Goal: Information Seeking & Learning: Compare options

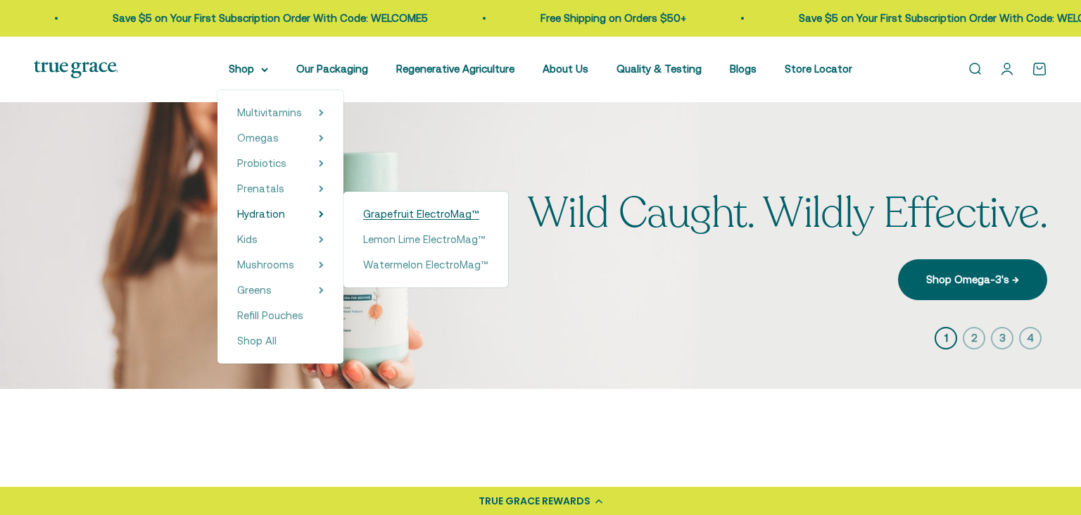
click at [394, 218] on span "Grapefruit ElectroMag™" at bounding box center [421, 214] width 116 height 12
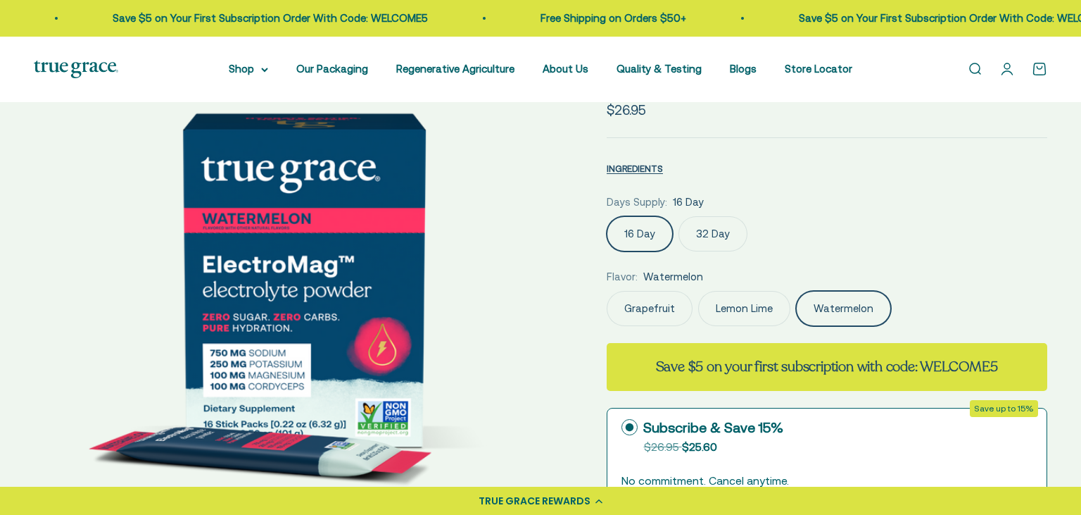
scroll to position [149, 0]
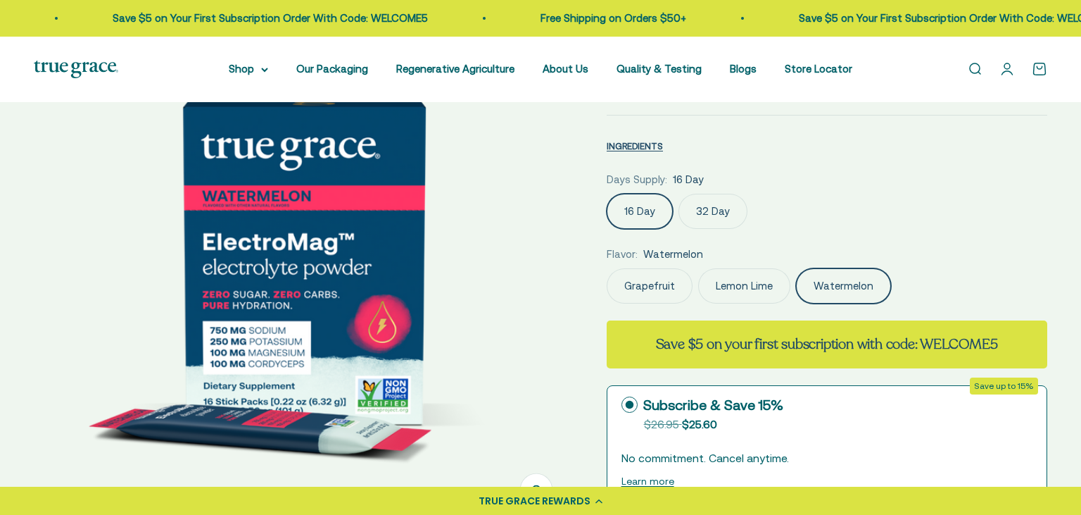
select select "3"
click at [759, 297] on label "Lemon Lime" at bounding box center [744, 285] width 92 height 35
click at [607, 268] on input "Lemon Lime" at bounding box center [606, 268] width 1 height 1
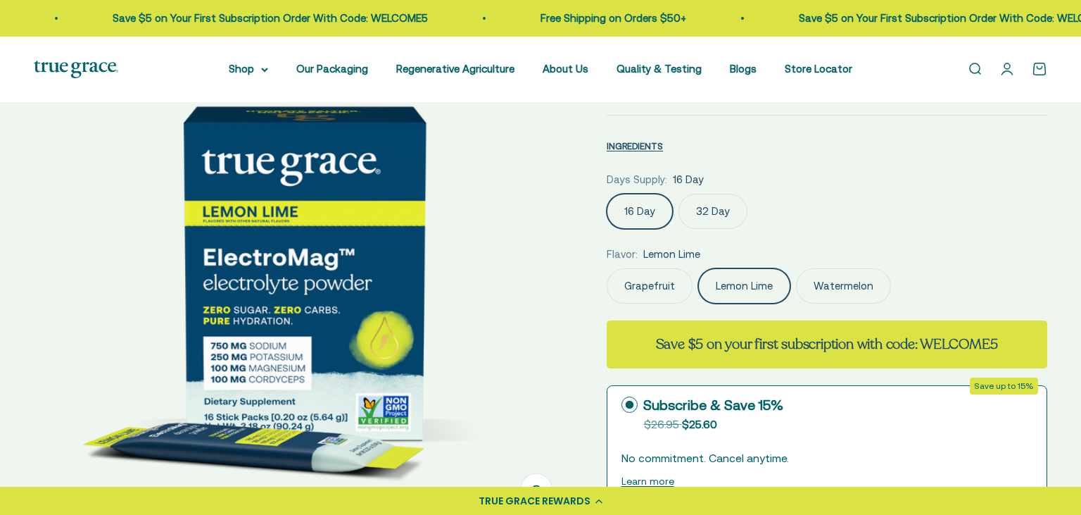
click at [654, 291] on label "Grapefruit" at bounding box center [650, 285] width 86 height 35
click at [607, 268] on input "Grapefruit" at bounding box center [606, 268] width 1 height 1
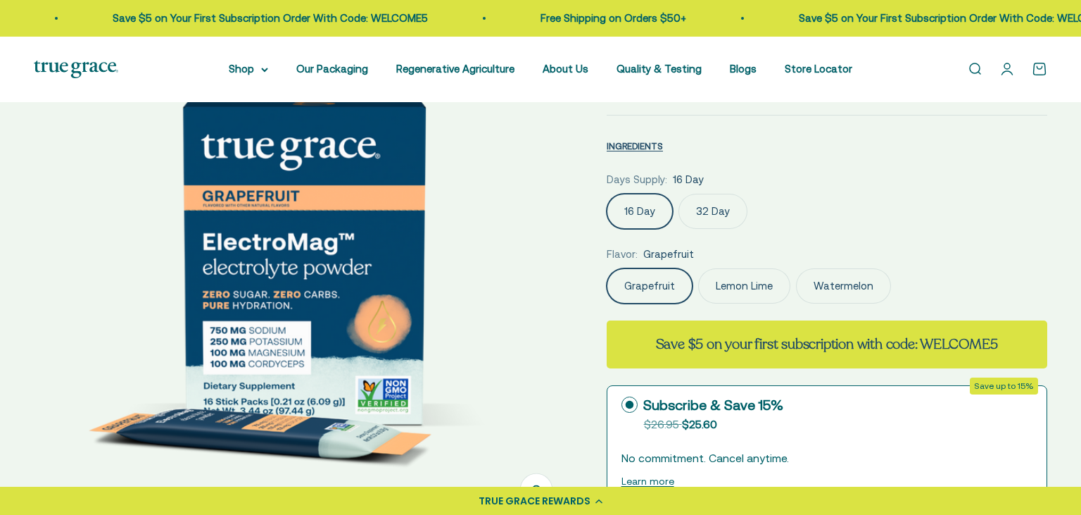
click at [863, 284] on label "Watermelon" at bounding box center [843, 285] width 95 height 35
click at [607, 268] on input "Watermelon" at bounding box center [606, 268] width 1 height 1
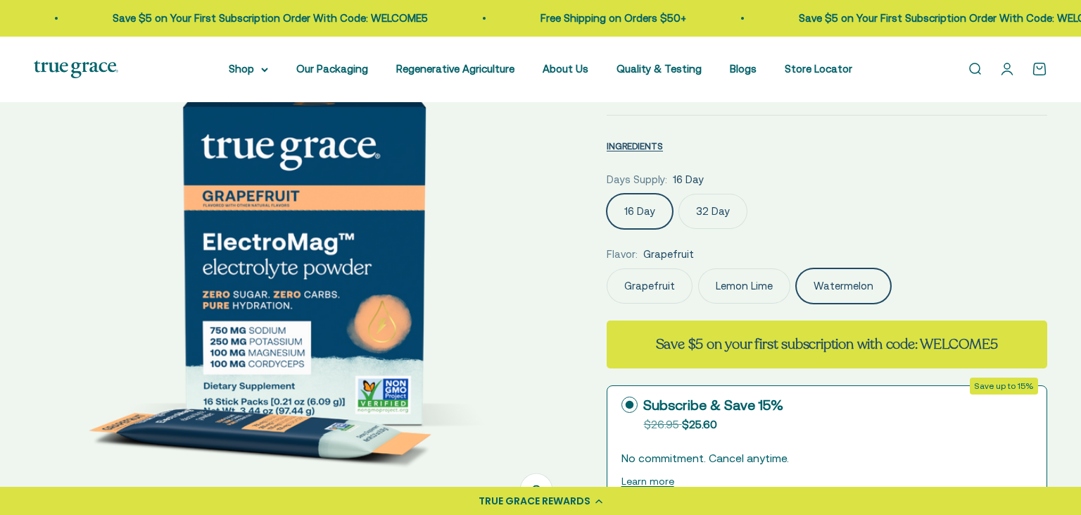
scroll to position [0, 1112]
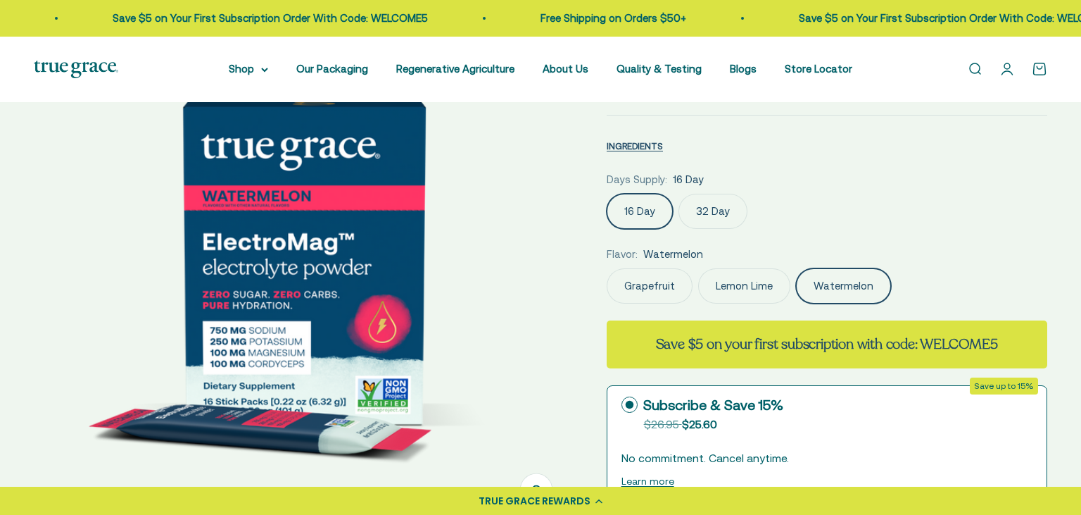
drag, startPoint x: 756, startPoint y: 218, endPoint x: 742, endPoint y: 215, distance: 14.4
click at [755, 218] on div "16 Day 32 Day" at bounding box center [827, 211] width 441 height 35
click at [740, 213] on label "32 Day" at bounding box center [713, 211] width 69 height 35
click at [607, 194] on input "32 Day" at bounding box center [606, 193] width 1 height 1
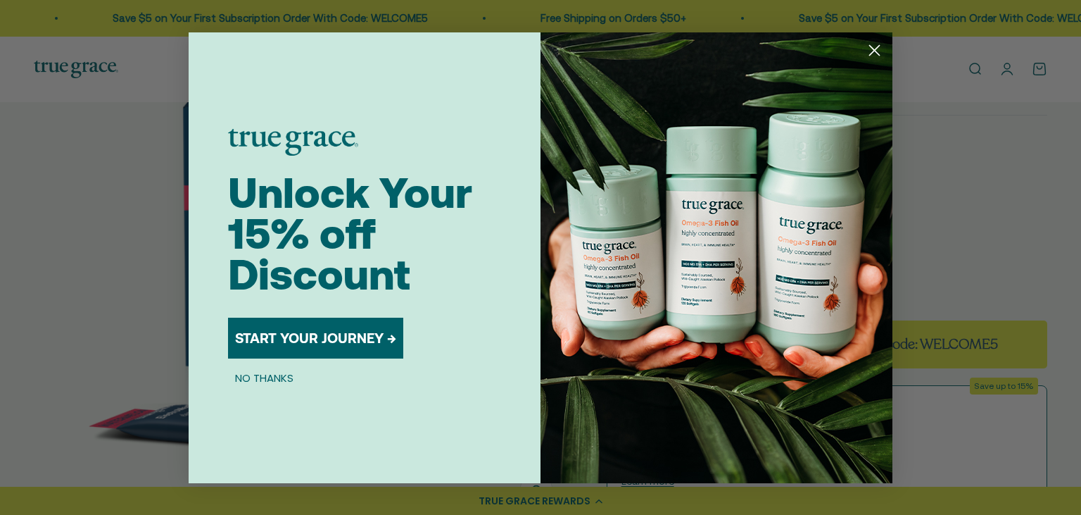
click at [620, 221] on img "POPUP Form" at bounding box center [717, 257] width 352 height 451
click at [877, 55] on circle "Close dialog" at bounding box center [874, 49] width 23 height 23
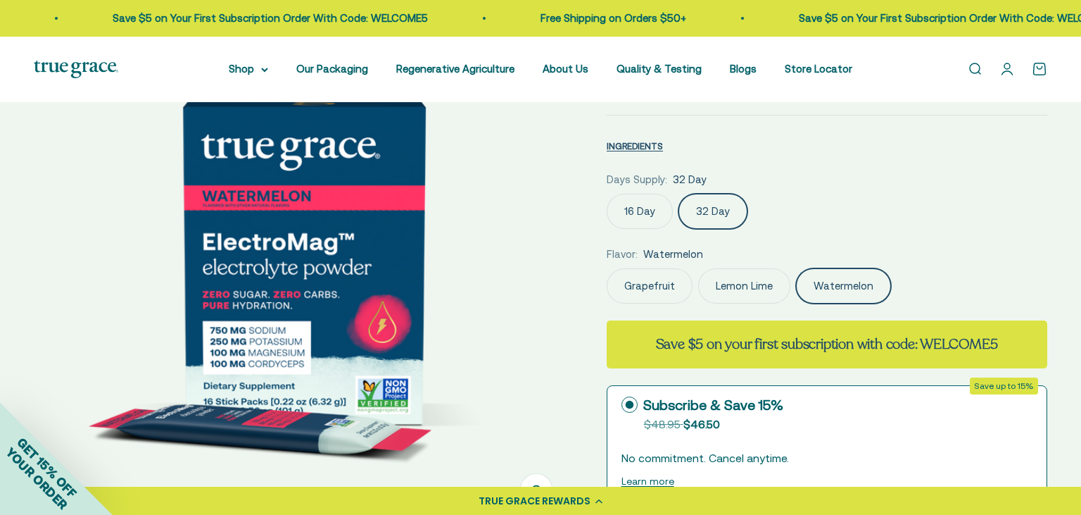
click at [629, 199] on label "16 Day" at bounding box center [640, 211] width 66 height 35
click at [607, 194] on input "16 Day" at bounding box center [606, 193] width 1 height 1
click at [653, 306] on safe-sticky "13 reviews ElectroMag™ Electrolyte Powder Sale price $26.95 INGREDIENTS Nutriti…" at bounding box center [827, 516] width 441 height 1058
click at [651, 294] on label "Grapefruit" at bounding box center [650, 285] width 86 height 35
click at [607, 268] on input "Grapefruit" at bounding box center [606, 268] width 1 height 1
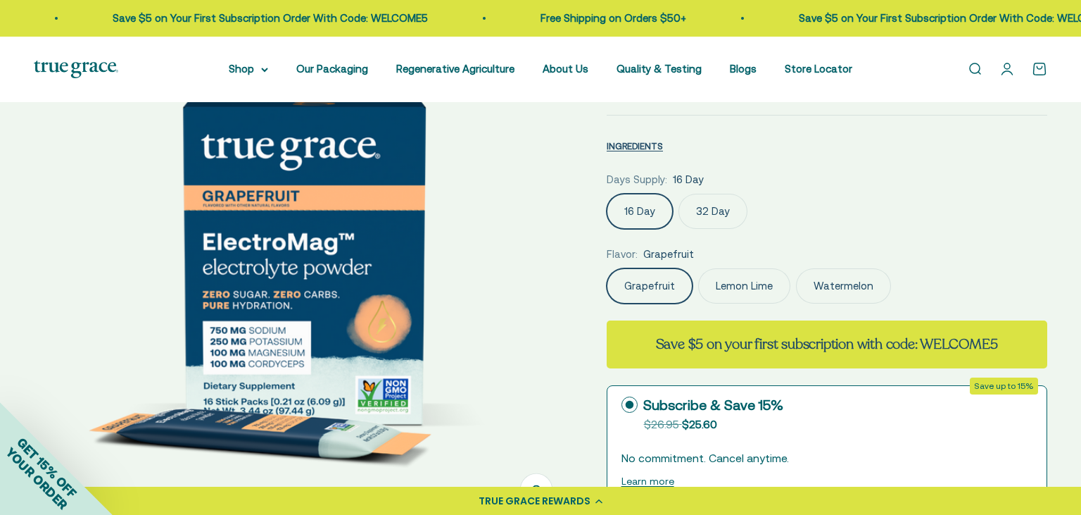
click at [791, 294] on div "Grapefruit Lemon Lime Watermelon" at bounding box center [827, 285] width 441 height 35
click at [853, 289] on label "Watermelon" at bounding box center [843, 285] width 95 height 35
click at [607, 268] on input "Watermelon" at bounding box center [606, 268] width 1 height 1
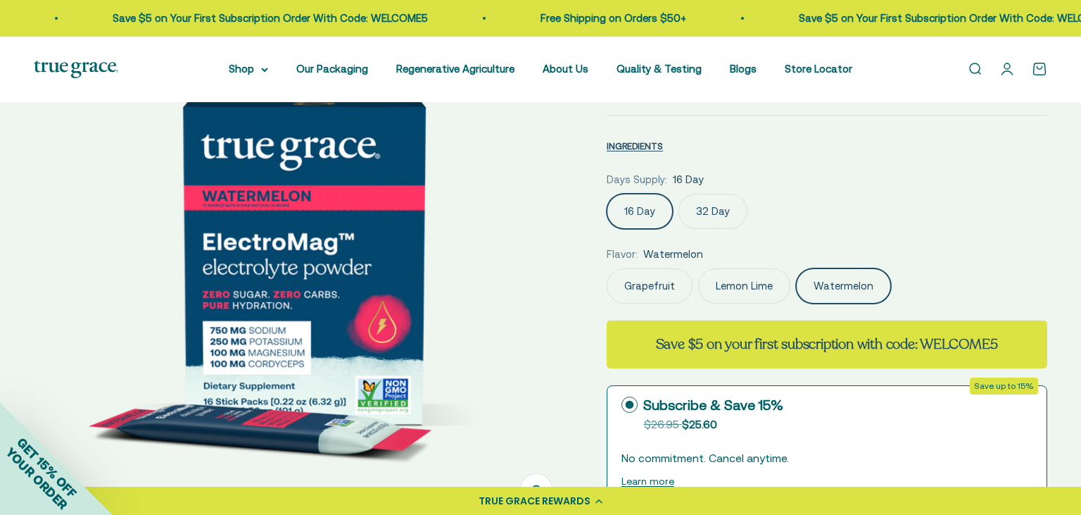
click at [759, 286] on label "Lemon Lime" at bounding box center [744, 285] width 92 height 35
click at [607, 268] on input "Lemon Lime" at bounding box center [606, 268] width 1 height 1
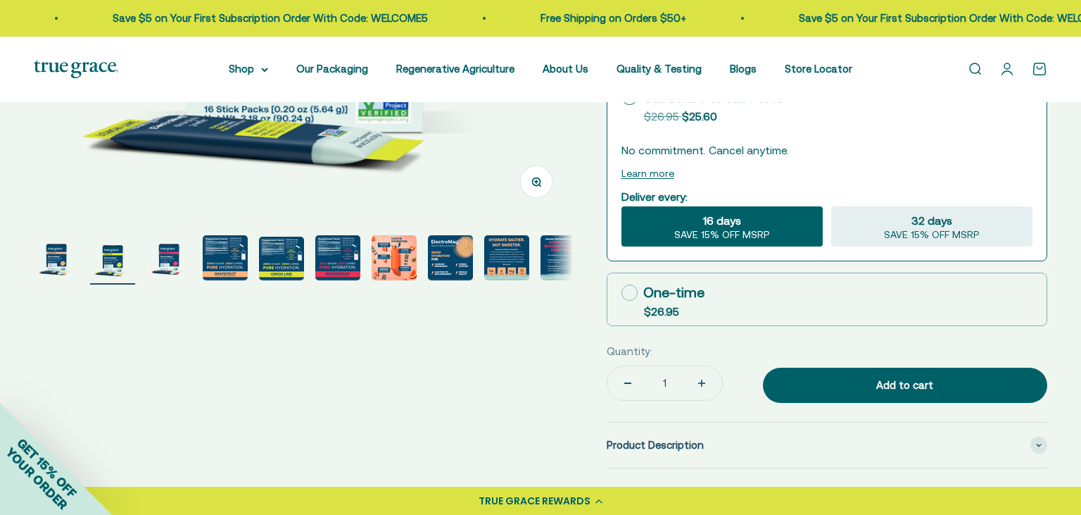
scroll to position [461, 0]
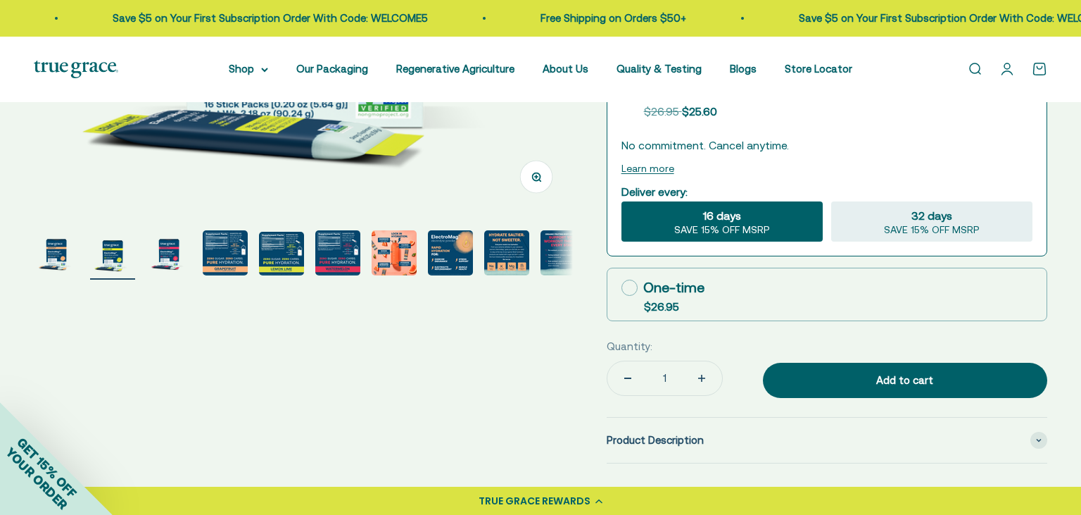
click at [387, 265] on img "Go to item 7" at bounding box center [394, 252] width 45 height 45
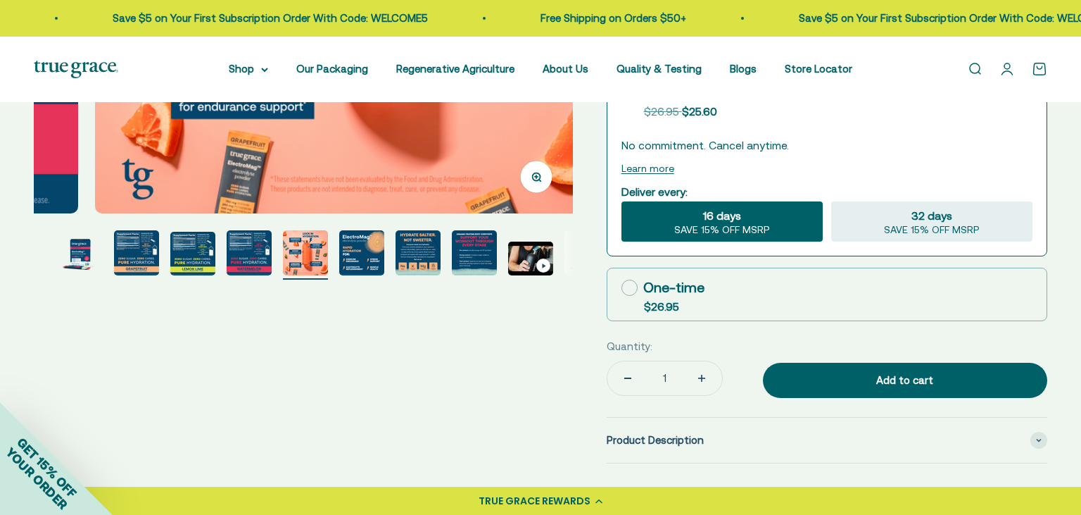
scroll to position [0, 90]
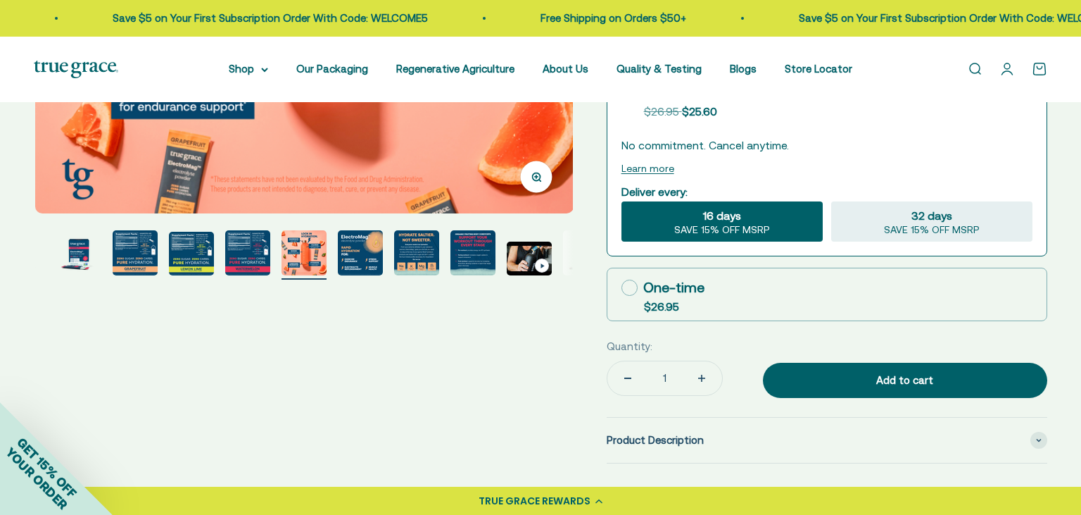
click at [413, 254] on img "Go to item 9" at bounding box center [416, 252] width 45 height 45
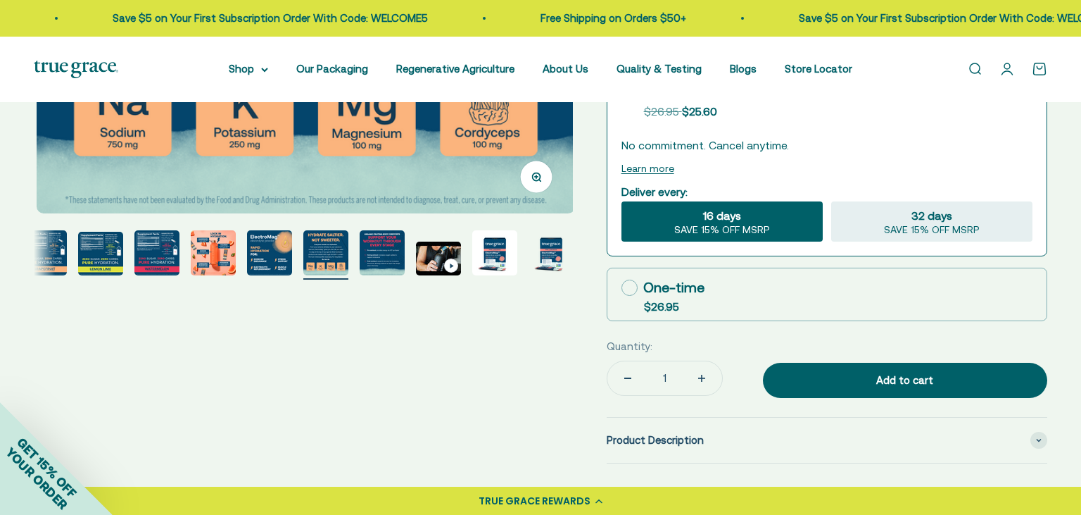
scroll to position [0, 182]
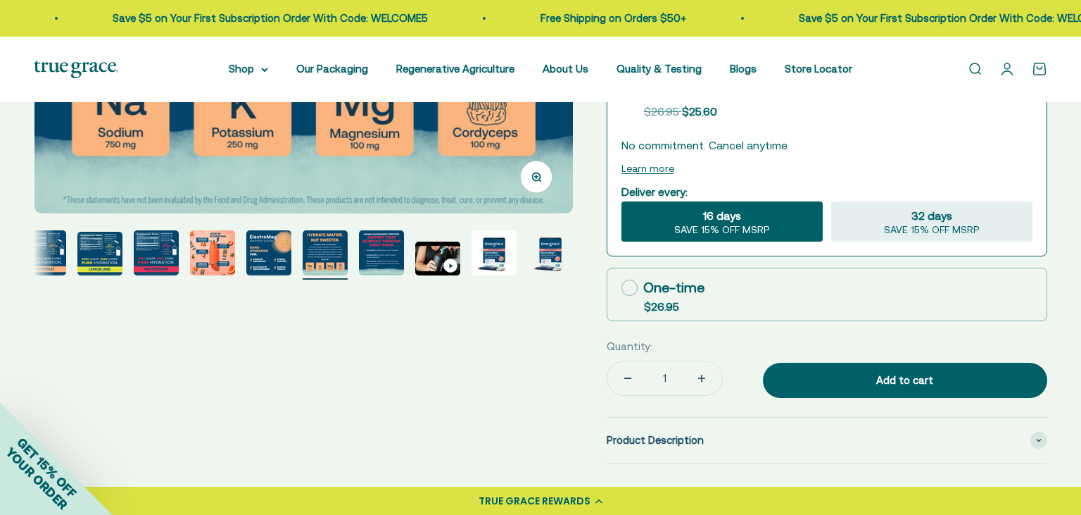
click at [425, 255] on img "Go to item 11" at bounding box center [437, 259] width 45 height 34
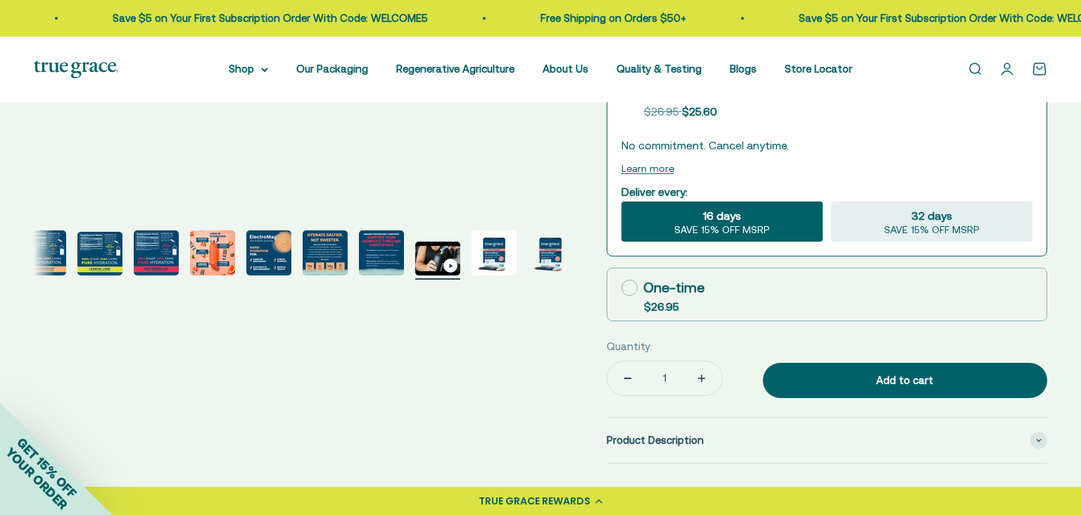
scroll to position [0, 5560]
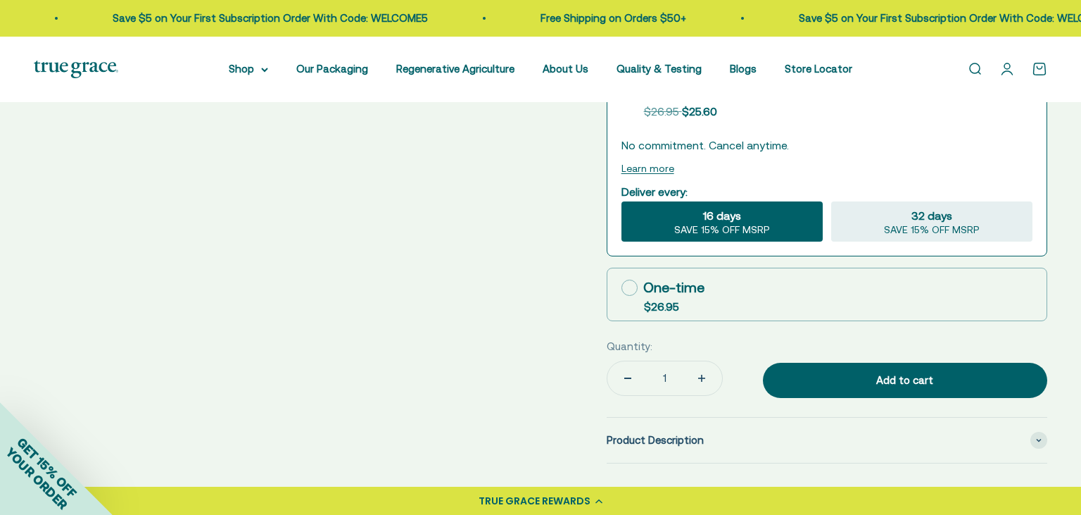
click at [483, 259] on div "Zoom Go to item 1 Go to item 2 Go to item 3 Go to item 4 Go to item 5 Go to ite…" at bounding box center [541, 204] width 1014 height 1058
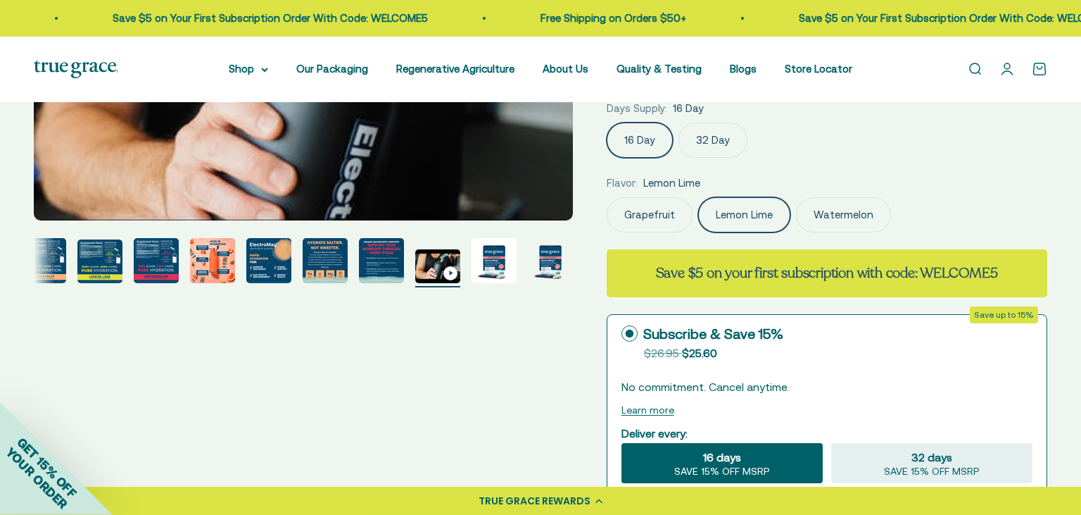
scroll to position [222, 0]
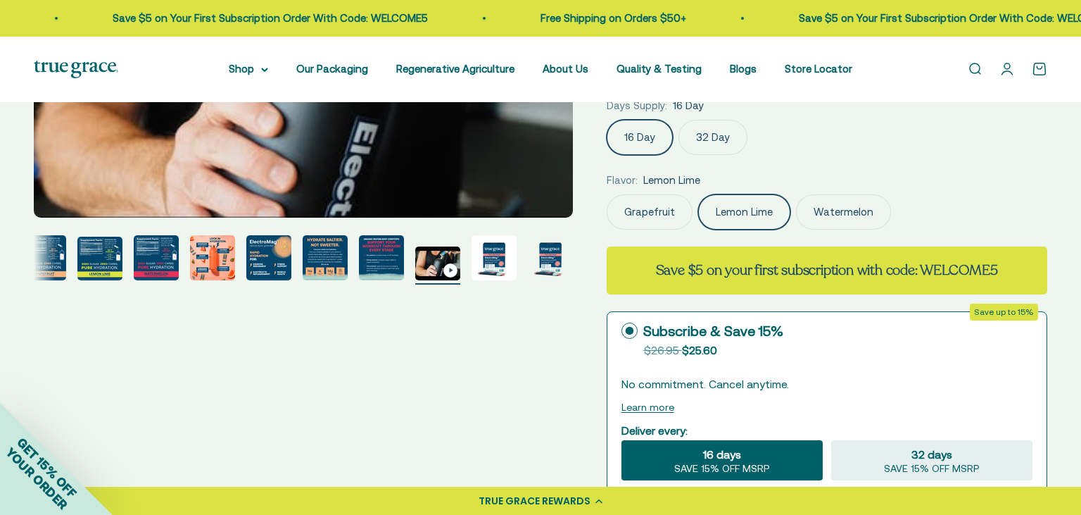
drag, startPoint x: 375, startPoint y: 281, endPoint x: 382, endPoint y: 272, distance: 10.6
click at [376, 281] on button "Go to item 10" at bounding box center [381, 259] width 45 height 49
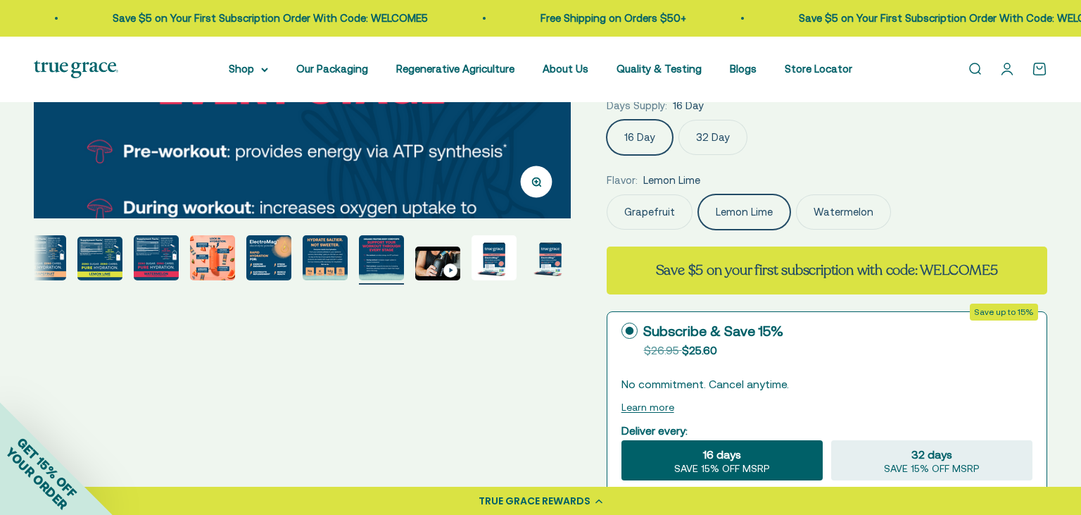
click at [328, 255] on img "Go to item 9" at bounding box center [325, 257] width 45 height 45
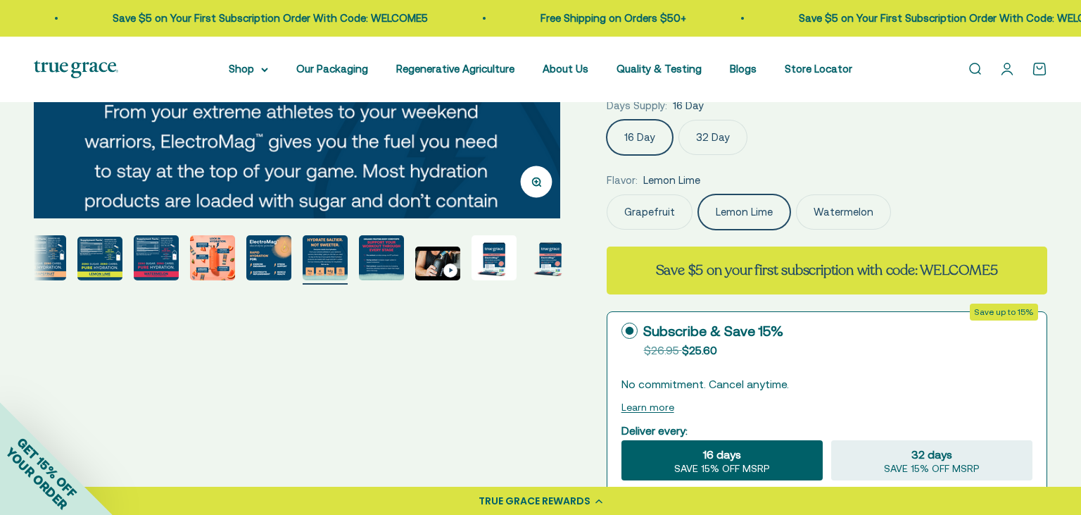
click at [282, 266] on img "Go to item 8" at bounding box center [268, 257] width 45 height 45
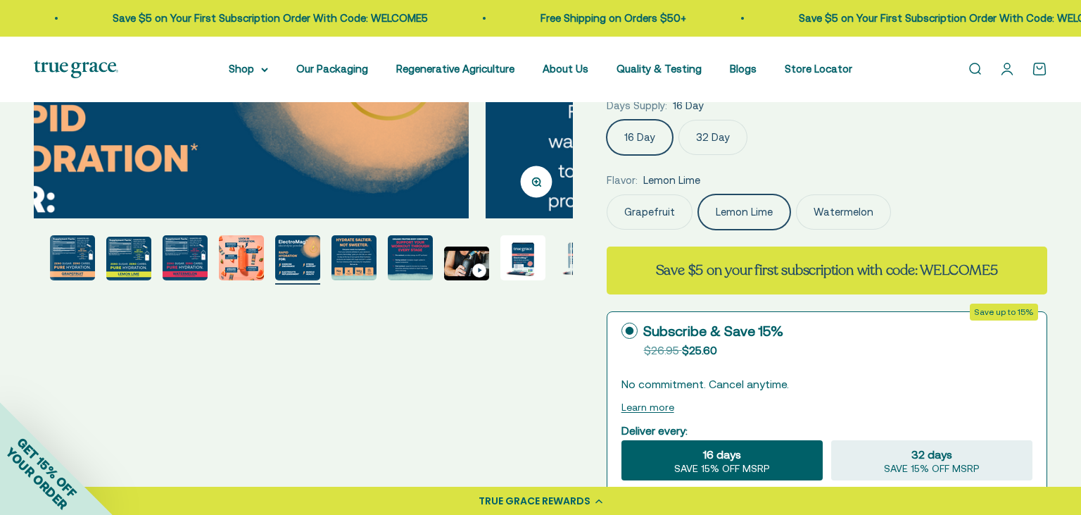
scroll to position [0, 0]
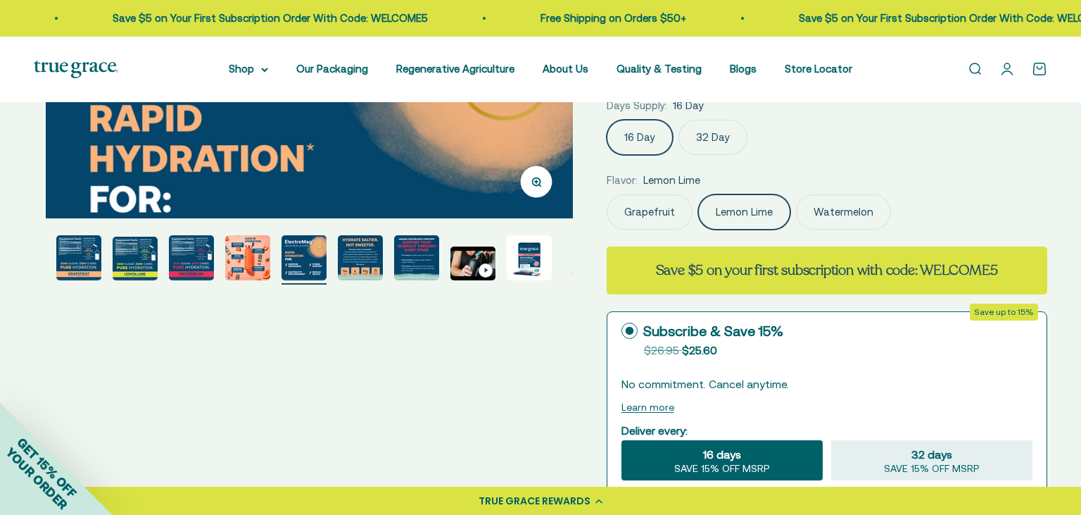
click at [250, 263] on img "Go to item 7" at bounding box center [247, 257] width 45 height 45
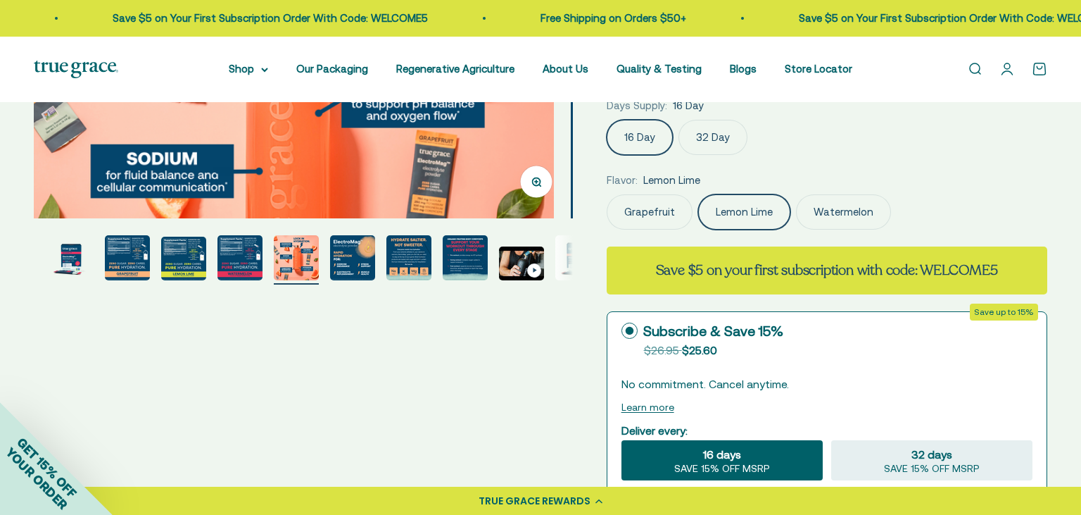
click at [194, 266] on img "Go to item 5" at bounding box center [183, 259] width 45 height 44
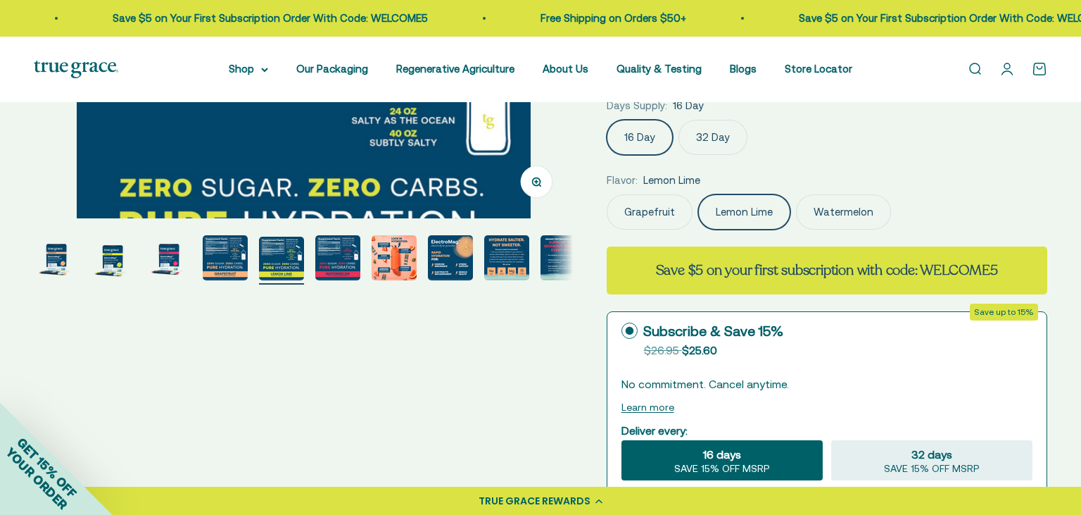
click at [213, 263] on product-gallery "Zoom Go to item 1 Go to item 2 Go to item 3 Go to item 4 Go to item 5 Go to ite…" at bounding box center [303, 98] width 539 height 371
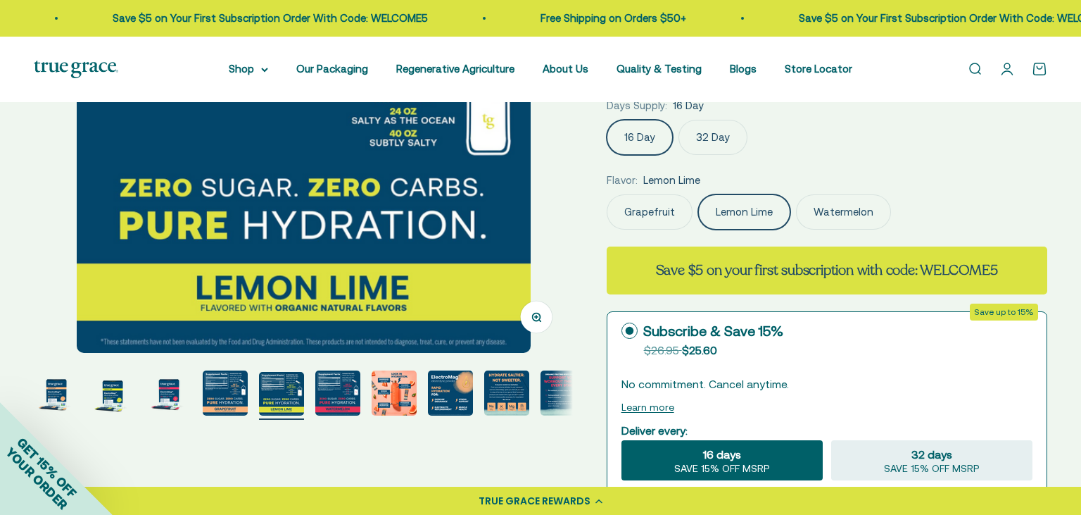
click at [170, 399] on img "Go to item 3" at bounding box center [168, 392] width 45 height 45
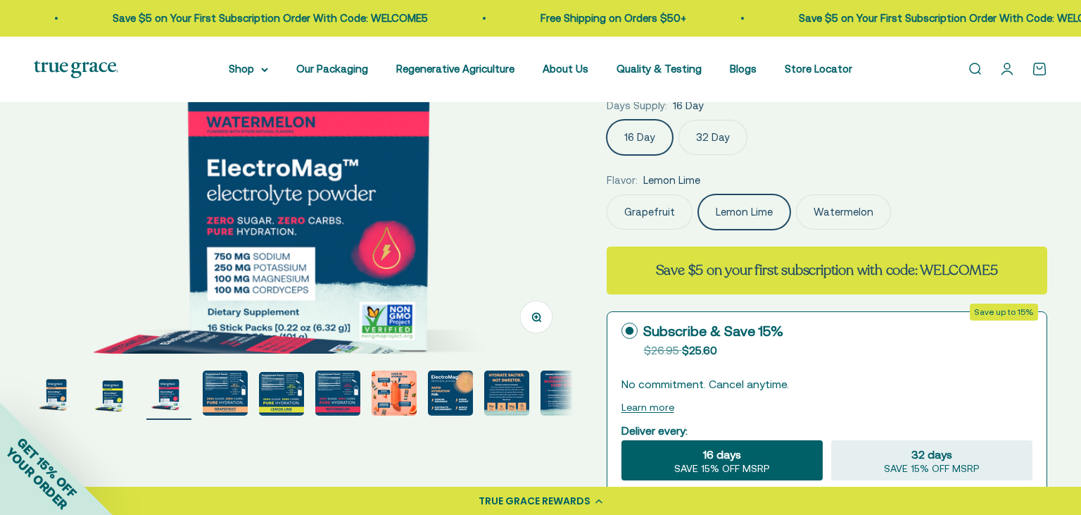
click at [126, 392] on img "Go to item 2" at bounding box center [112, 392] width 45 height 45
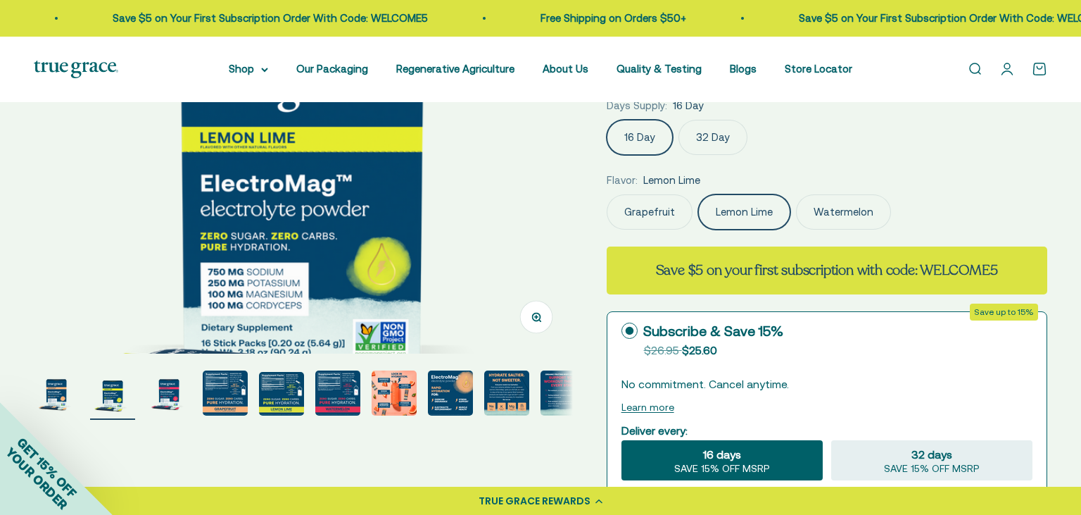
click at [58, 393] on img "Go to item 1" at bounding box center [56, 392] width 45 height 45
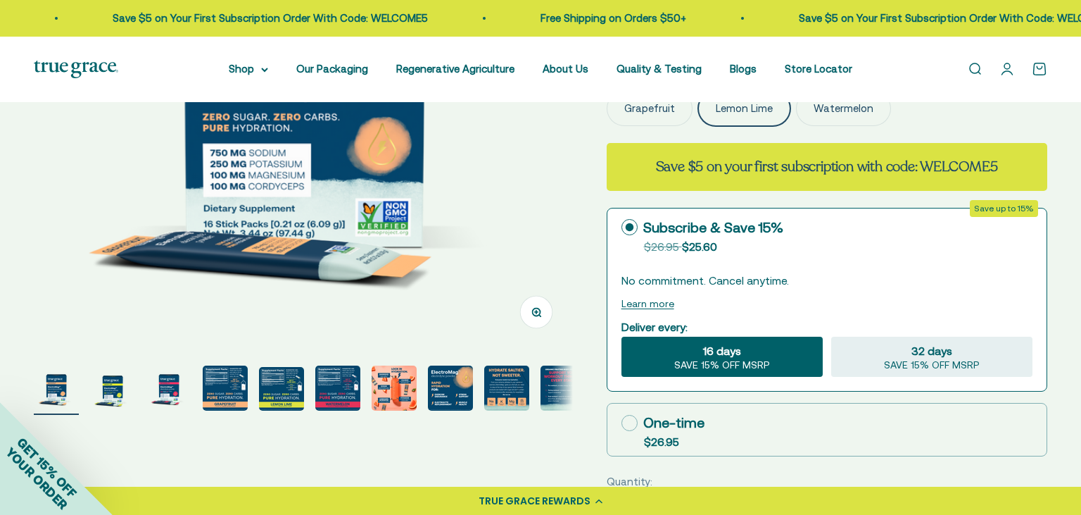
click at [422, 393] on page-dots at bounding box center [303, 389] width 539 height 49
click at [409, 396] on img "Go to item 7" at bounding box center [394, 387] width 45 height 45
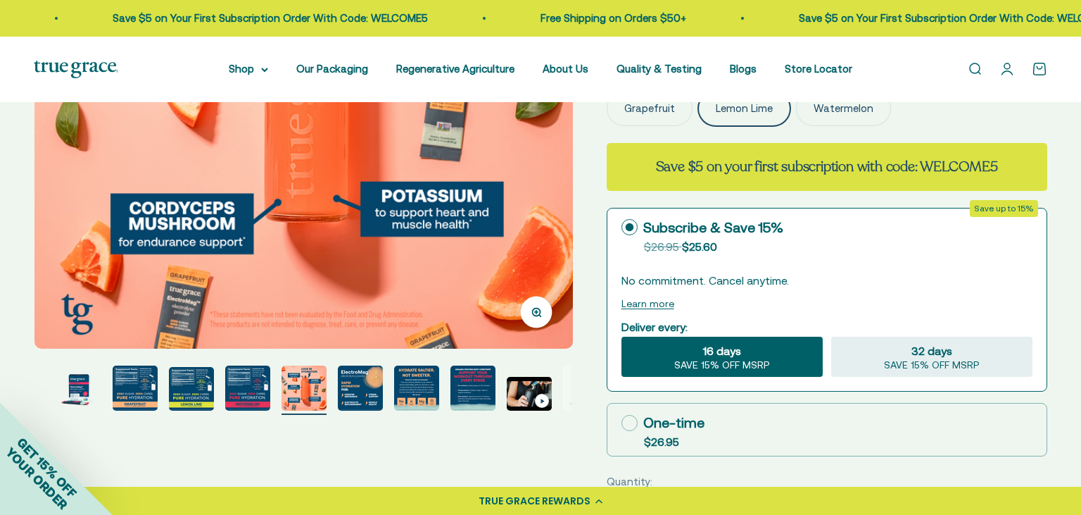
click at [419, 388] on img "Go to item 9" at bounding box center [416, 387] width 45 height 45
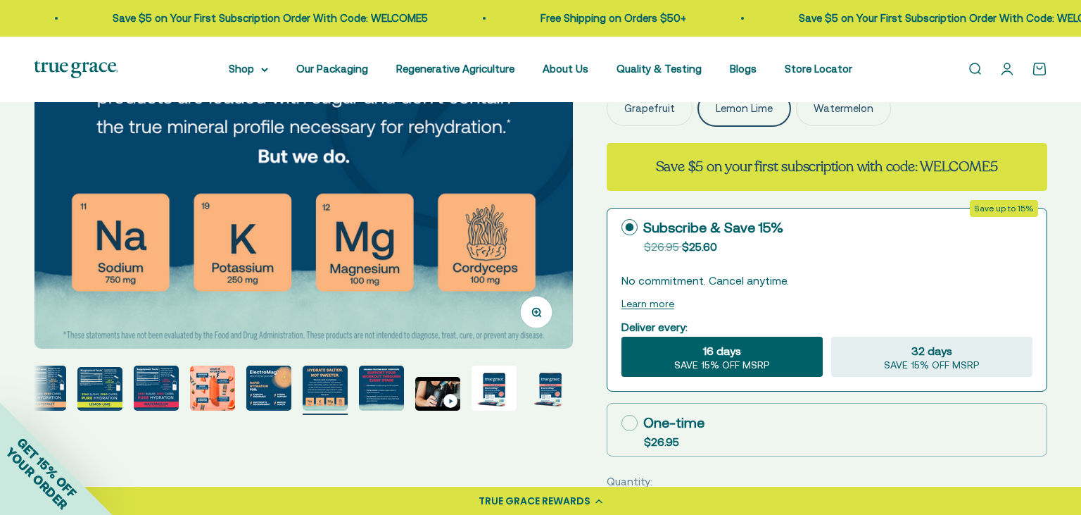
click at [463, 379] on page-dots at bounding box center [303, 389] width 539 height 49
click at [483, 390] on img "Go to item 12" at bounding box center [494, 387] width 45 height 45
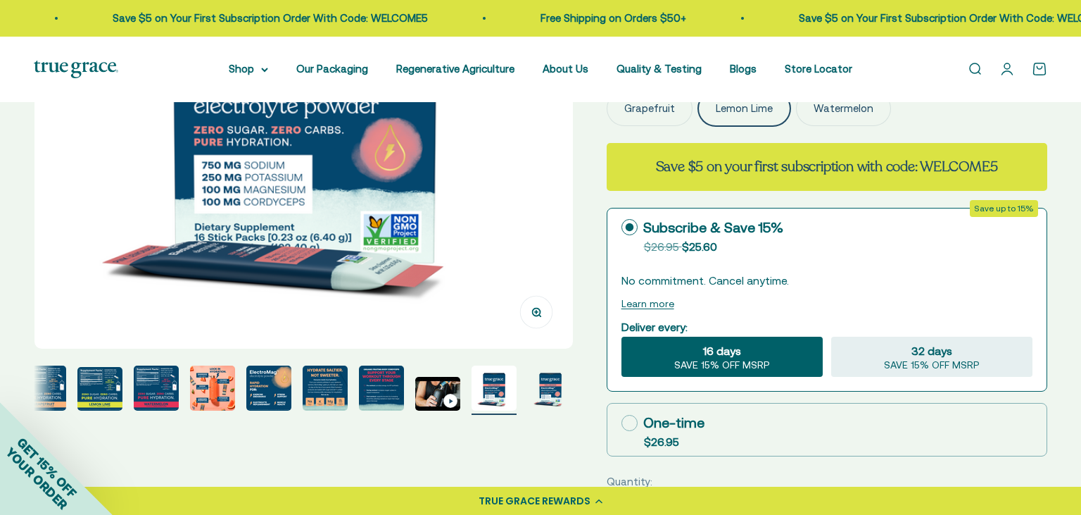
click at [535, 389] on img "Go to item 13" at bounding box center [550, 387] width 45 height 45
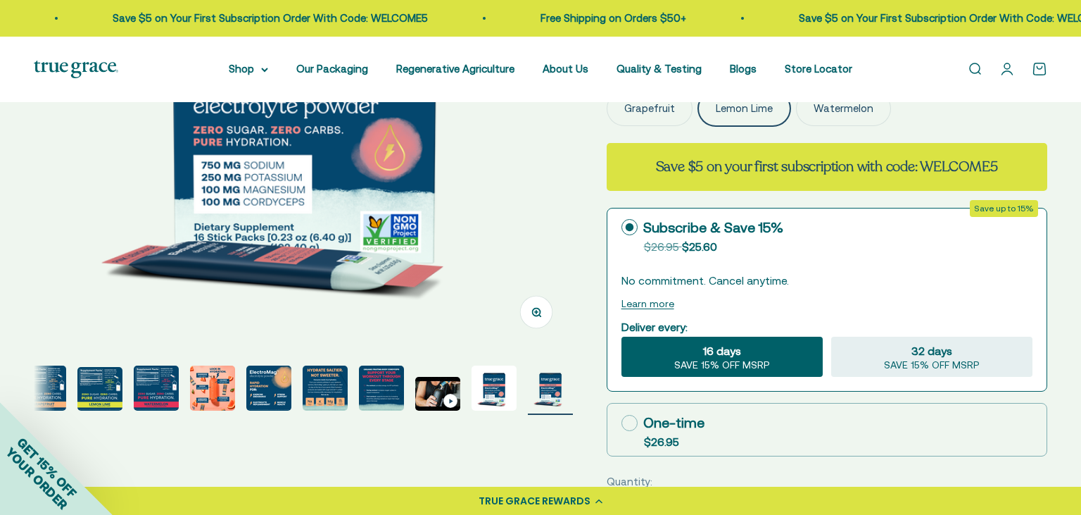
drag, startPoint x: 308, startPoint y: 396, endPoint x: 272, endPoint y: 399, distance: 36.1
click at [308, 396] on img "Go to item 9" at bounding box center [325, 387] width 45 height 45
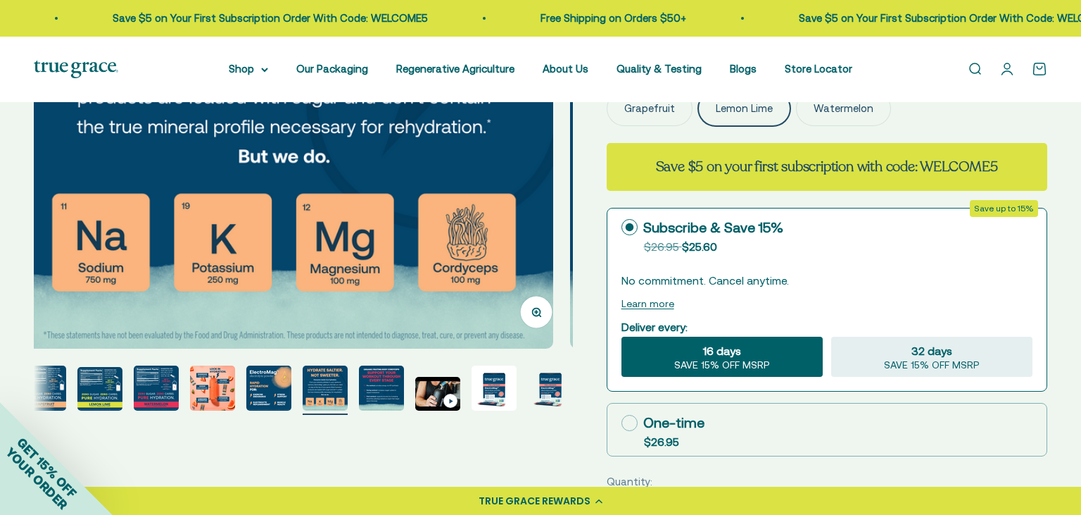
click at [269, 399] on img "Go to item 8" at bounding box center [268, 387] width 45 height 45
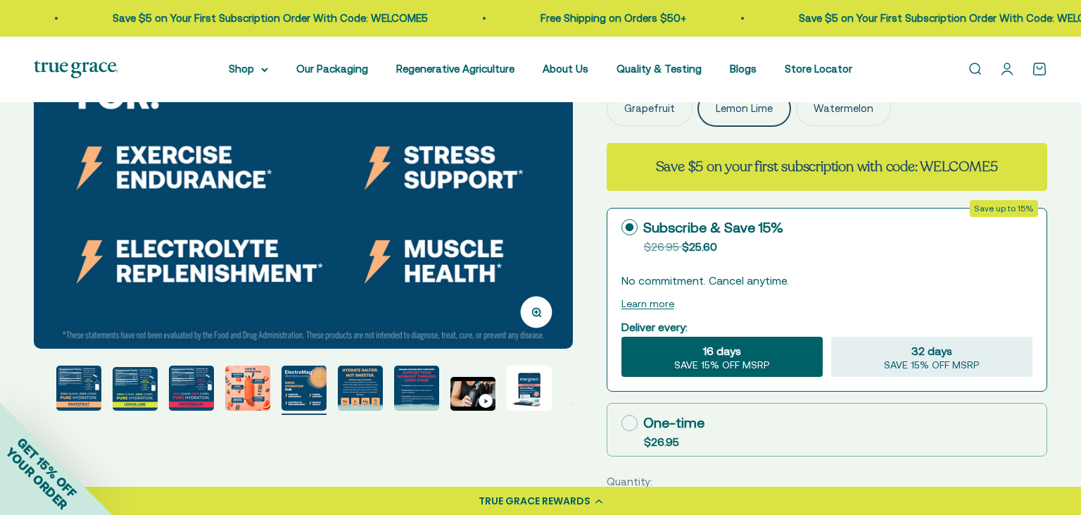
click at [200, 392] on img "Go to item 6" at bounding box center [191, 387] width 45 height 45
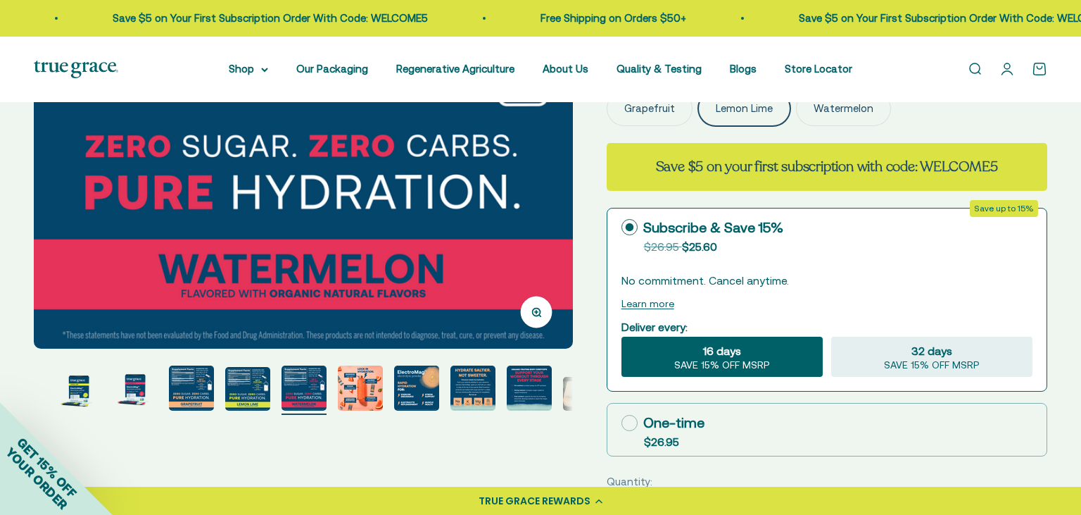
click at [193, 397] on img "Go to item 4" at bounding box center [191, 387] width 45 height 45
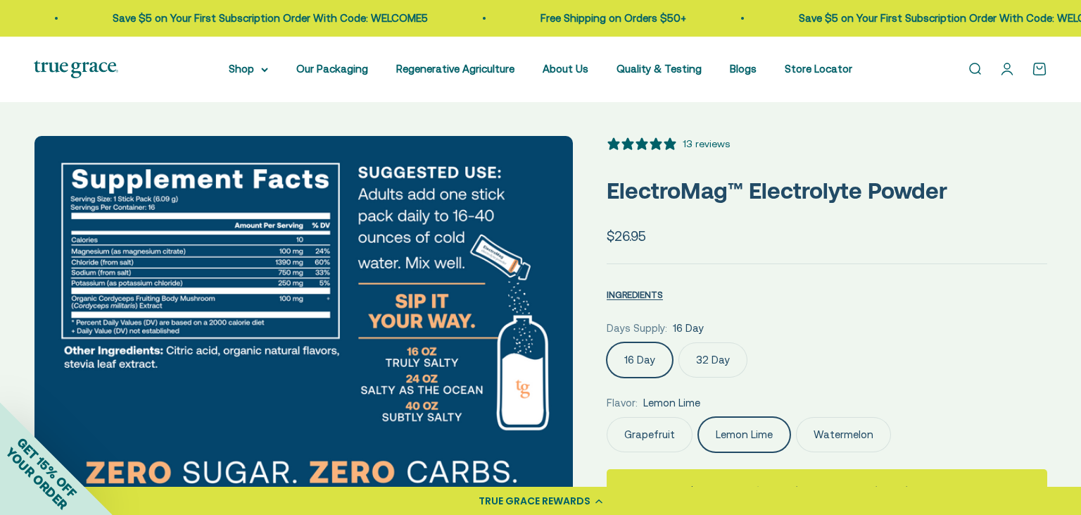
click at [505, 346] on img at bounding box center [304, 405] width 539 height 539
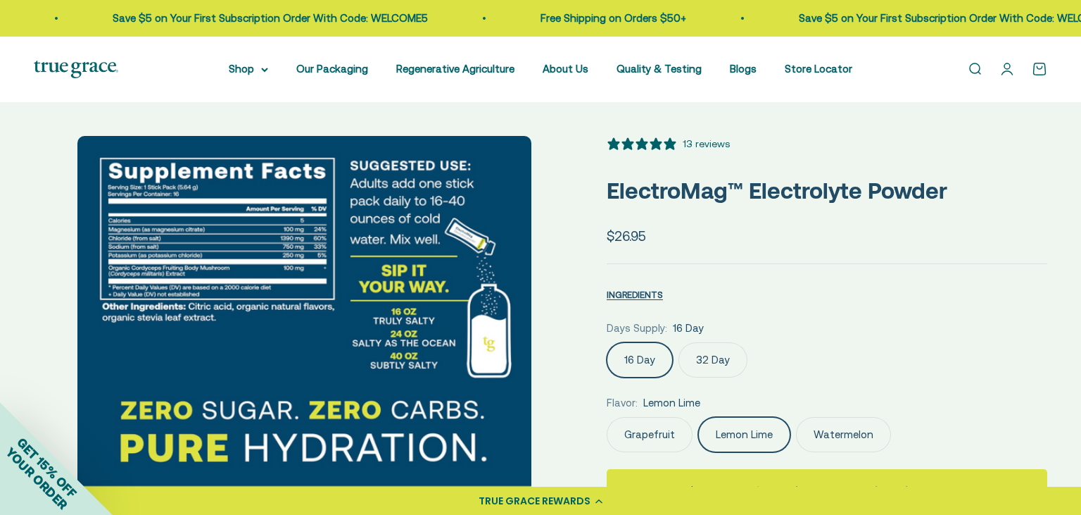
click at [502, 347] on img at bounding box center [304, 356] width 454 height 440
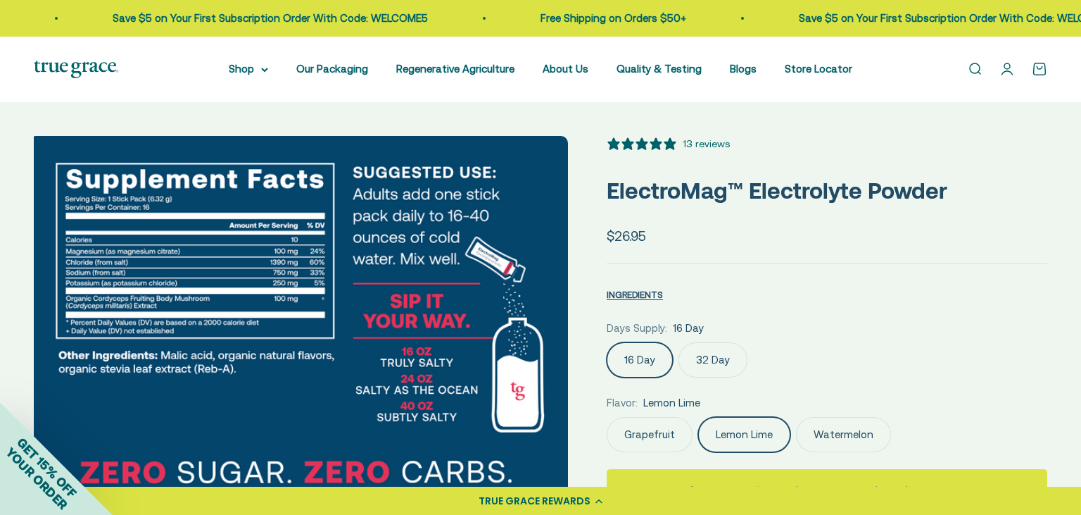
click at [502, 347] on img at bounding box center [298, 405] width 539 height 539
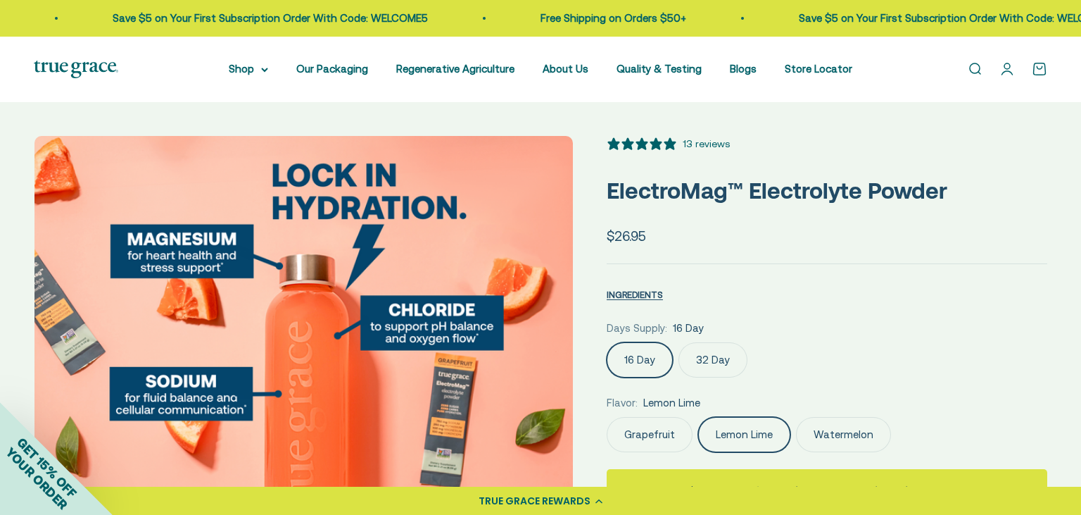
click at [639, 435] on label "Grapefruit" at bounding box center [650, 434] width 86 height 35
click at [607, 417] on input "Grapefruit" at bounding box center [606, 416] width 1 height 1
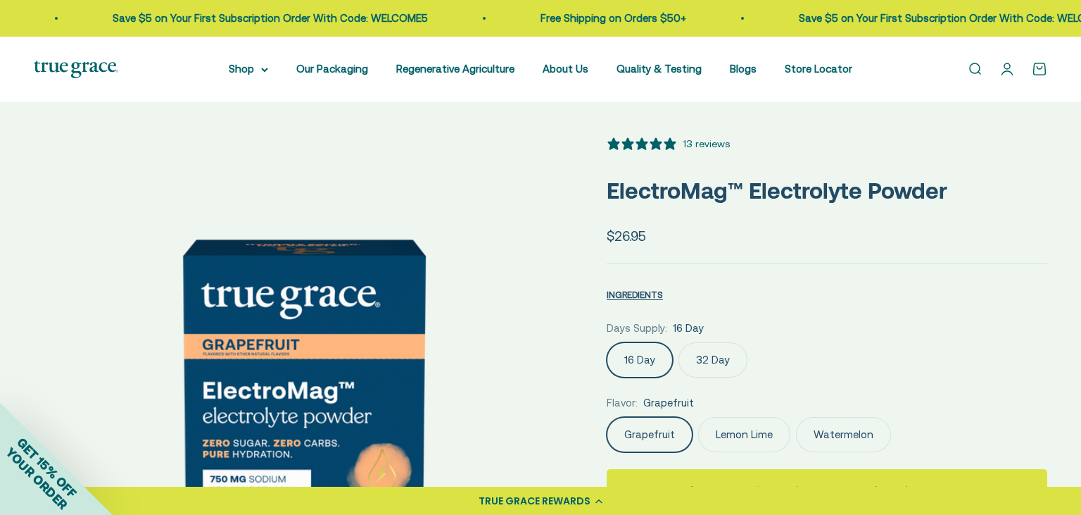
click at [763, 434] on label "Lemon Lime" at bounding box center [744, 434] width 92 height 35
click at [607, 417] on input "Lemon Lime" at bounding box center [606, 416] width 1 height 1
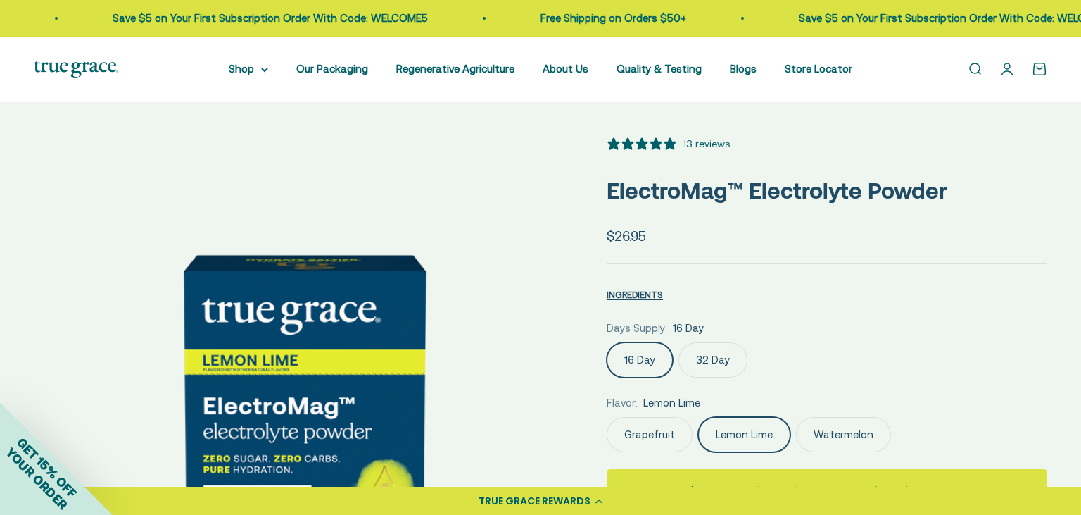
click at [828, 439] on label "Watermelon" at bounding box center [843, 434] width 95 height 35
click at [607, 417] on input "Watermelon" at bounding box center [606, 416] width 1 height 1
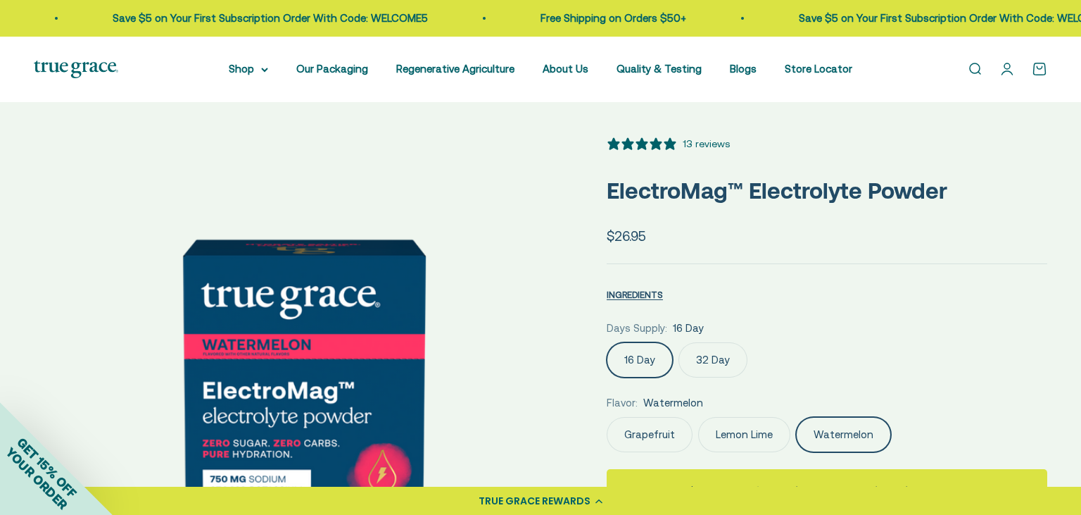
click at [739, 436] on label "Lemon Lime" at bounding box center [744, 434] width 92 height 35
click at [607, 417] on input "Lemon Lime" at bounding box center [606, 416] width 1 height 1
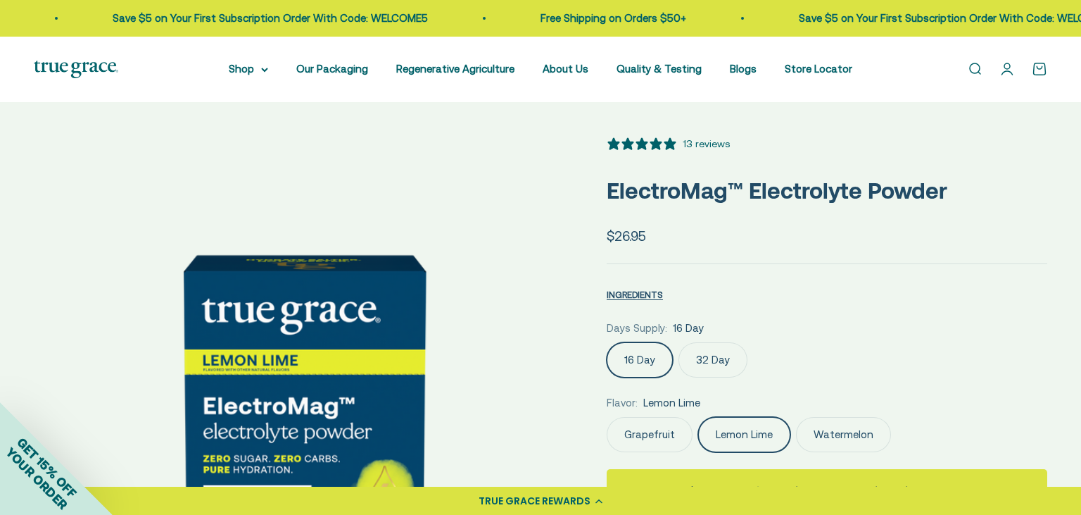
click at [653, 441] on label "Grapefruit" at bounding box center [650, 434] width 86 height 35
click at [607, 417] on input "Grapefruit" at bounding box center [606, 416] width 1 height 1
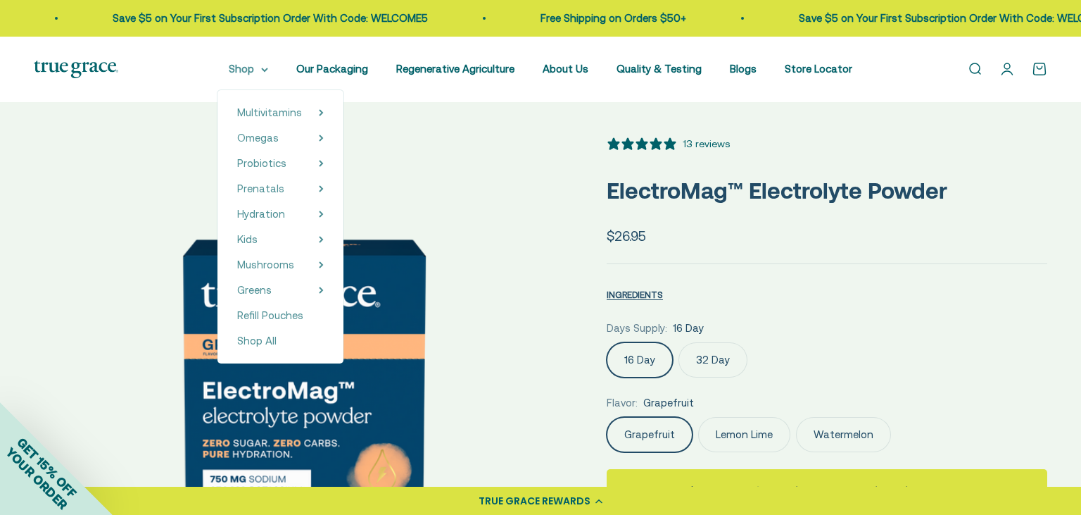
click at [236, 72] on summary "Shop" at bounding box center [248, 69] width 39 height 17
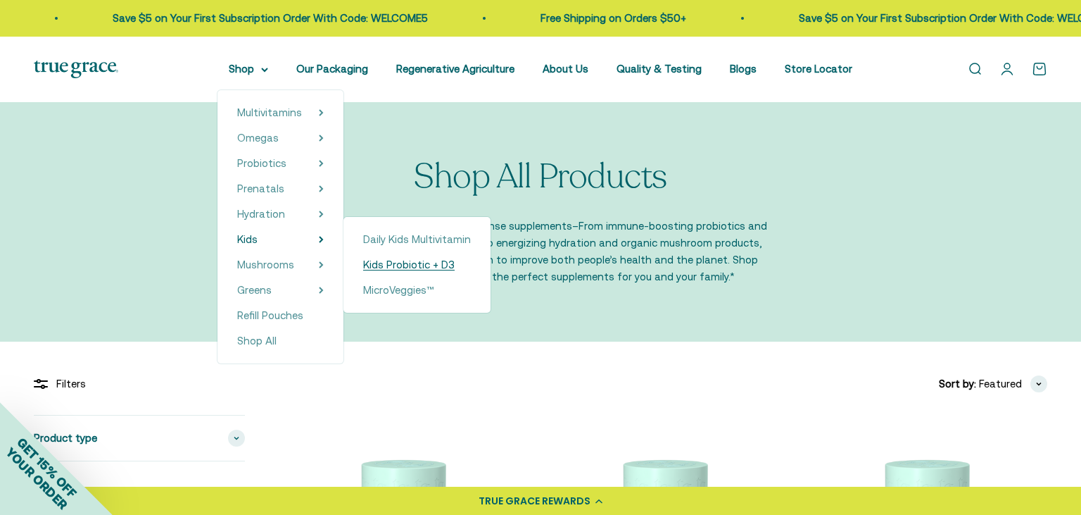
click at [384, 266] on span "Kids Probiotic + D3" at bounding box center [409, 264] width 92 height 12
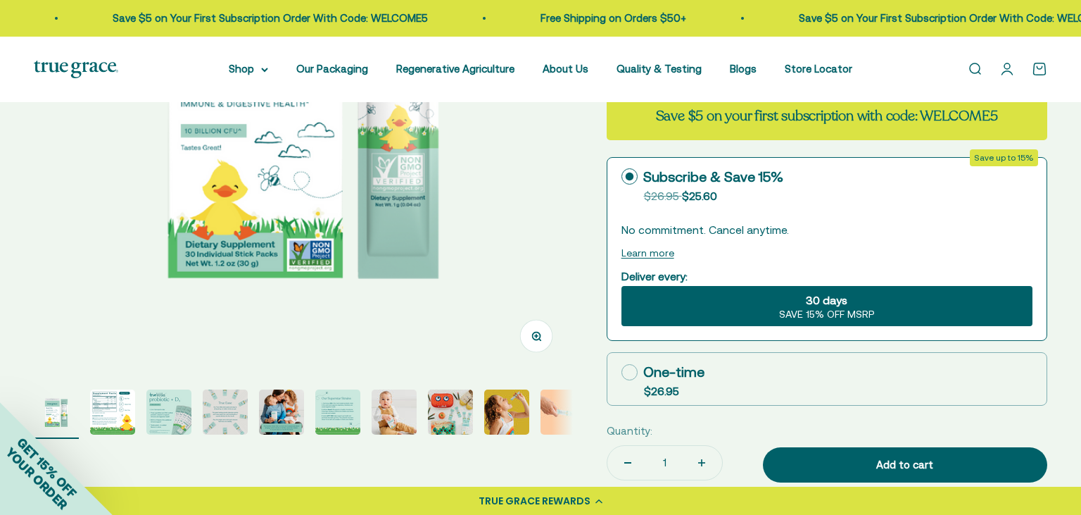
select select "3"
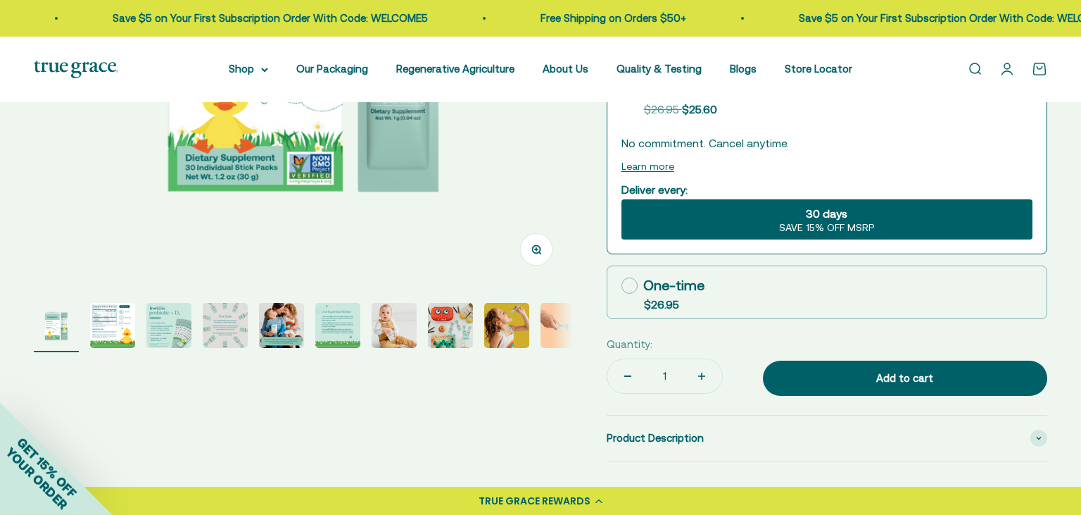
scroll to position [446, 0]
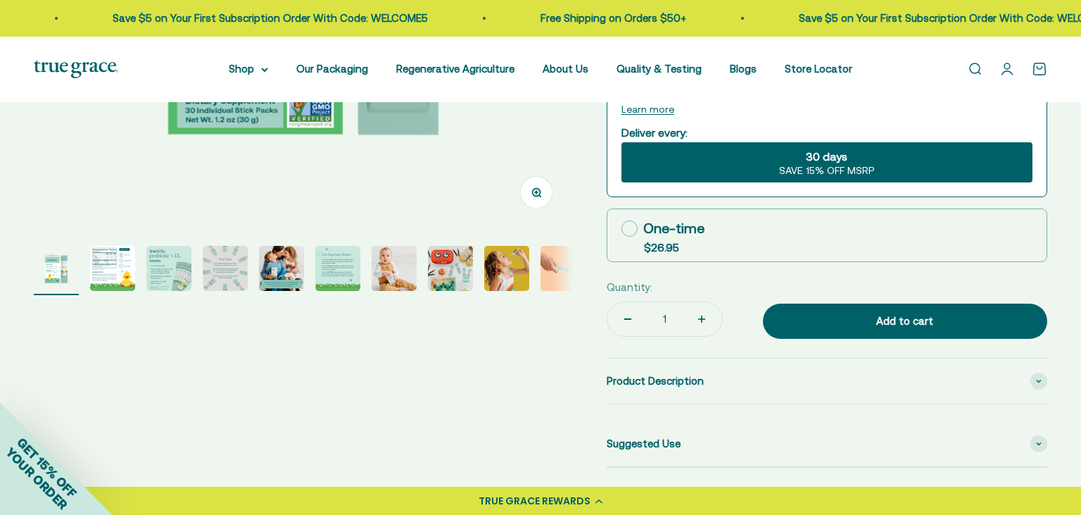
click at [155, 263] on img "Go to item 3" at bounding box center [168, 268] width 45 height 45
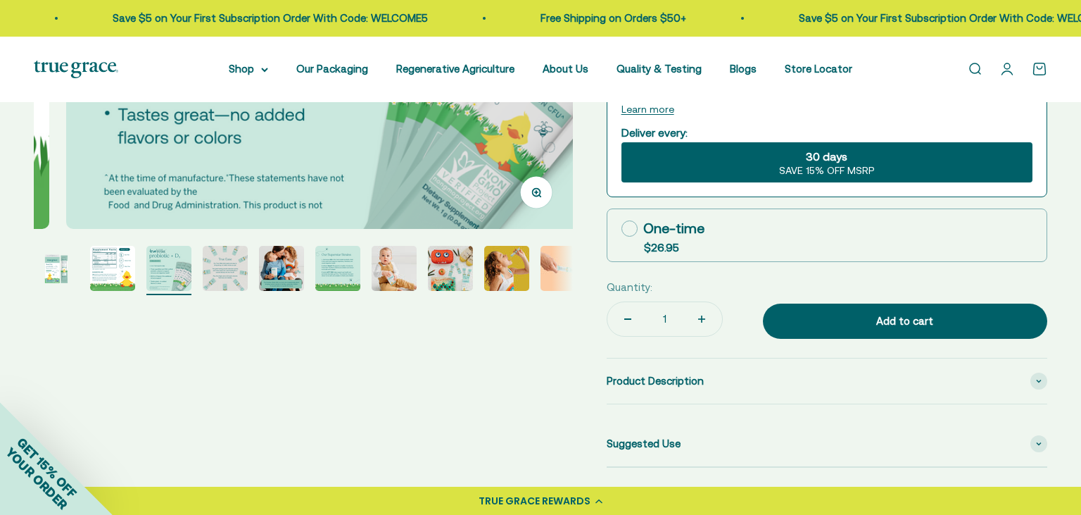
click at [112, 280] on img "Go to item 2" at bounding box center [112, 268] width 45 height 45
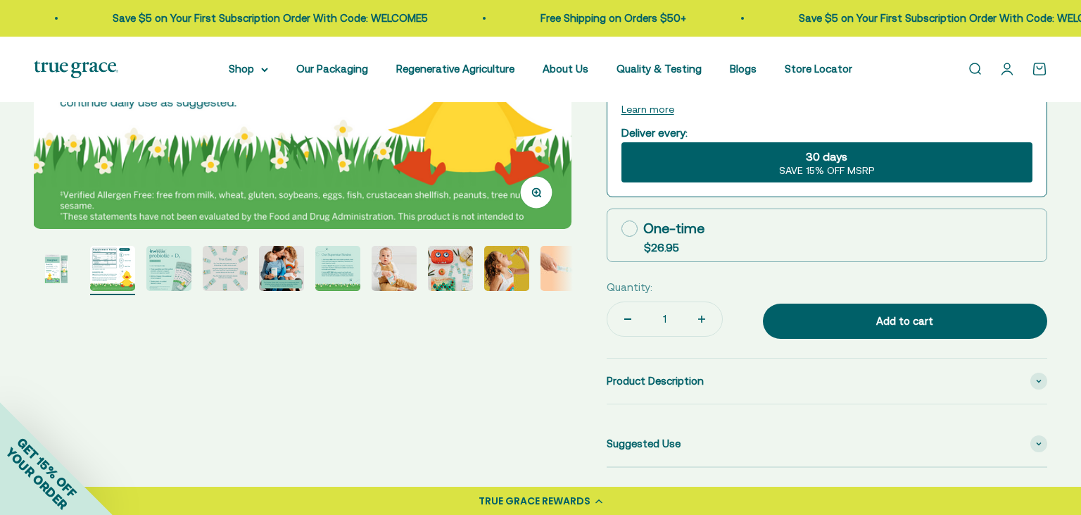
click at [78, 274] on img "Go to item 1" at bounding box center [56, 268] width 45 height 45
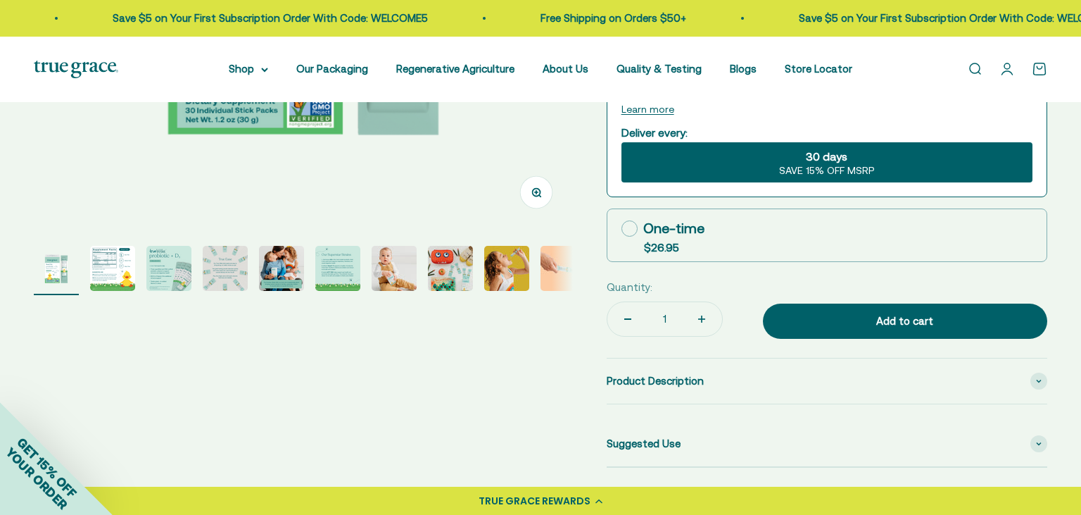
scroll to position [0, 0]
click at [421, 272] on page-dots at bounding box center [303, 270] width 539 height 49
click at [415, 275] on img "Go to item 7" at bounding box center [394, 268] width 45 height 45
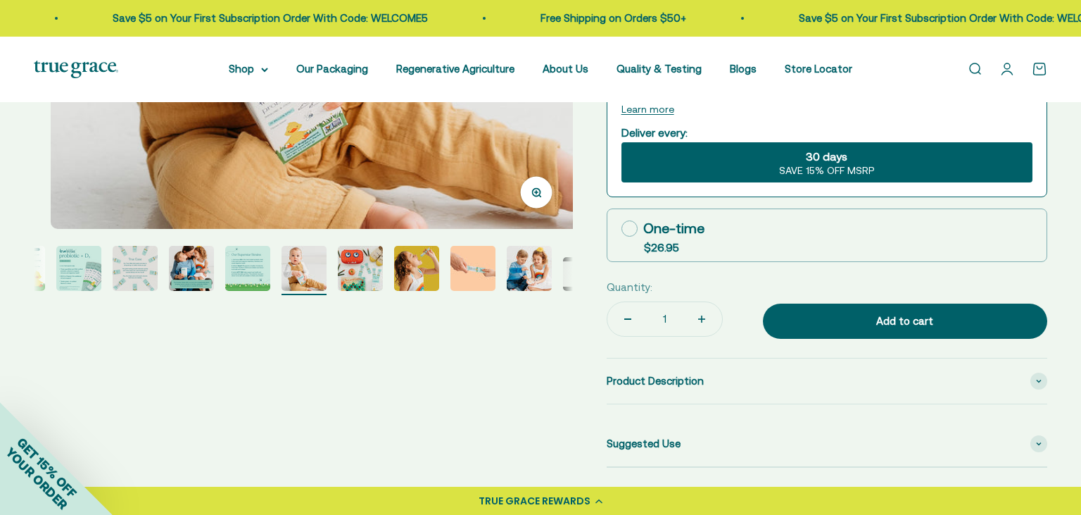
scroll to position [0, 3360]
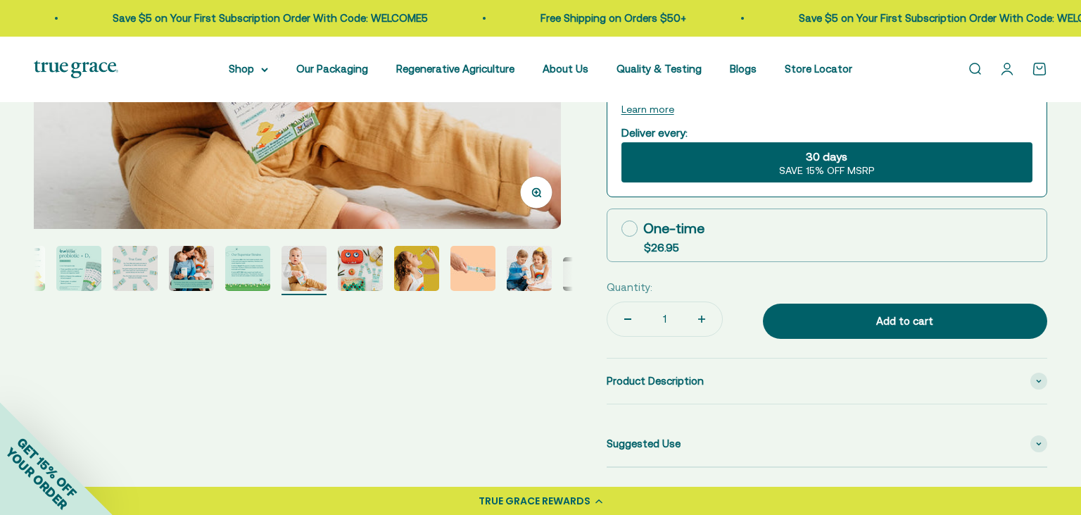
click at [437, 276] on img "Go to item 9" at bounding box center [416, 268] width 45 height 45
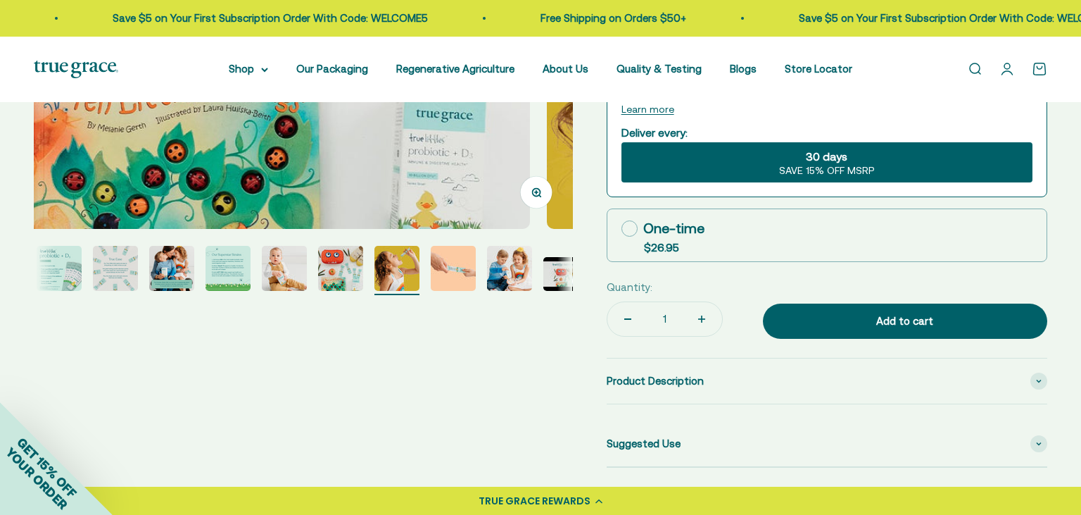
scroll to position [0, 0]
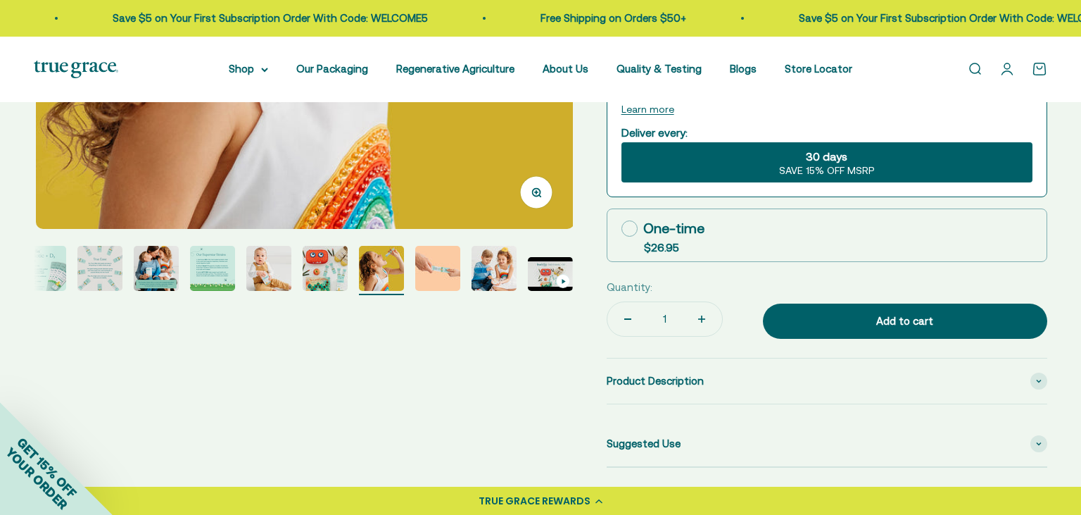
click at [434, 275] on img "Go to item 10" at bounding box center [437, 268] width 45 height 45
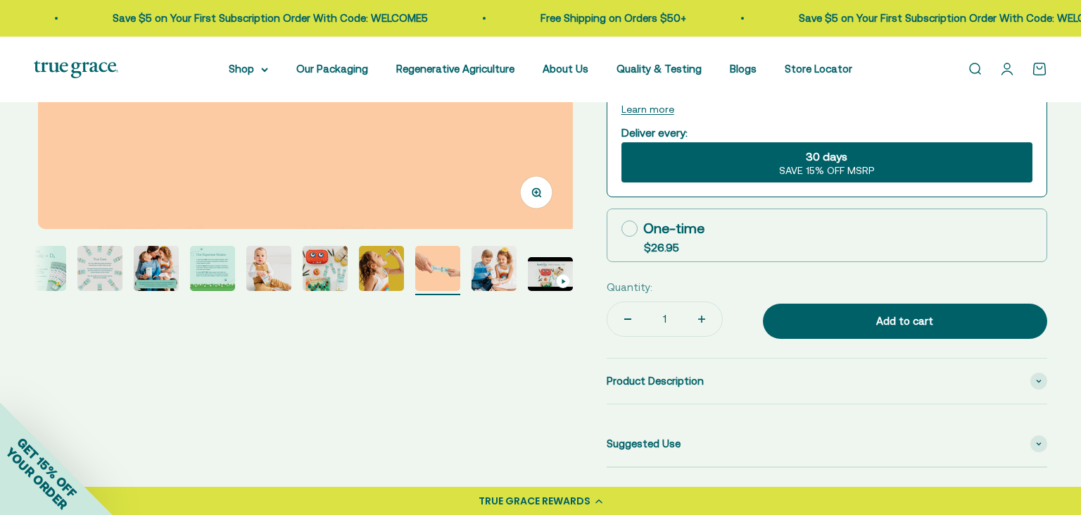
click at [469, 269] on page-dots at bounding box center [303, 270] width 539 height 49
click at [475, 269] on img "Go to item 11" at bounding box center [494, 268] width 45 height 45
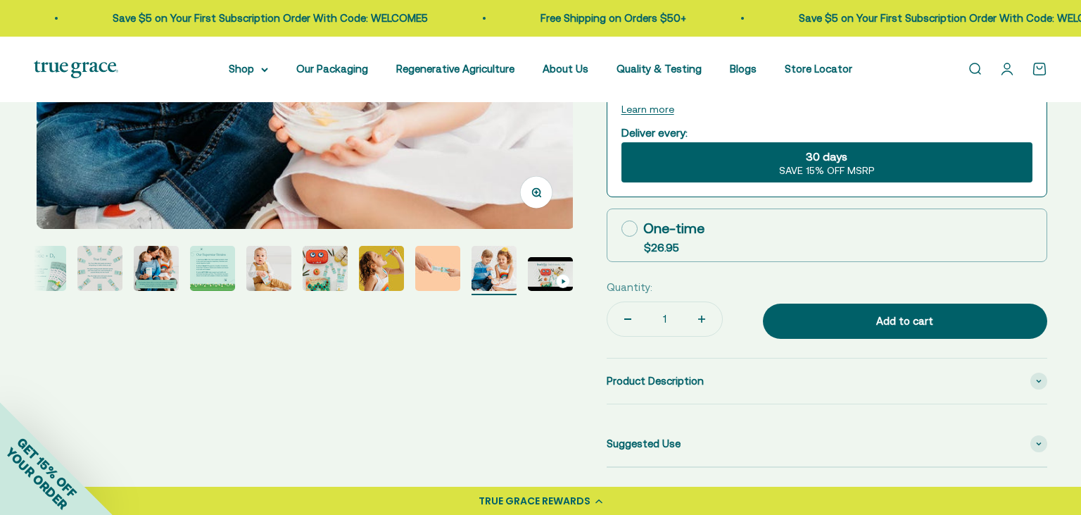
click at [443, 272] on img "Go to item 10" at bounding box center [437, 268] width 45 height 45
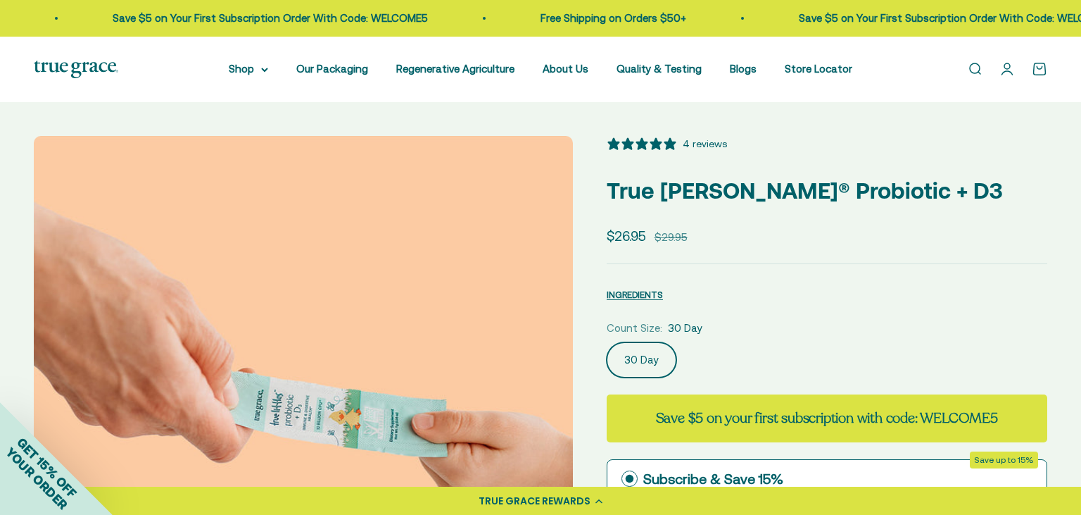
scroll to position [533, 0]
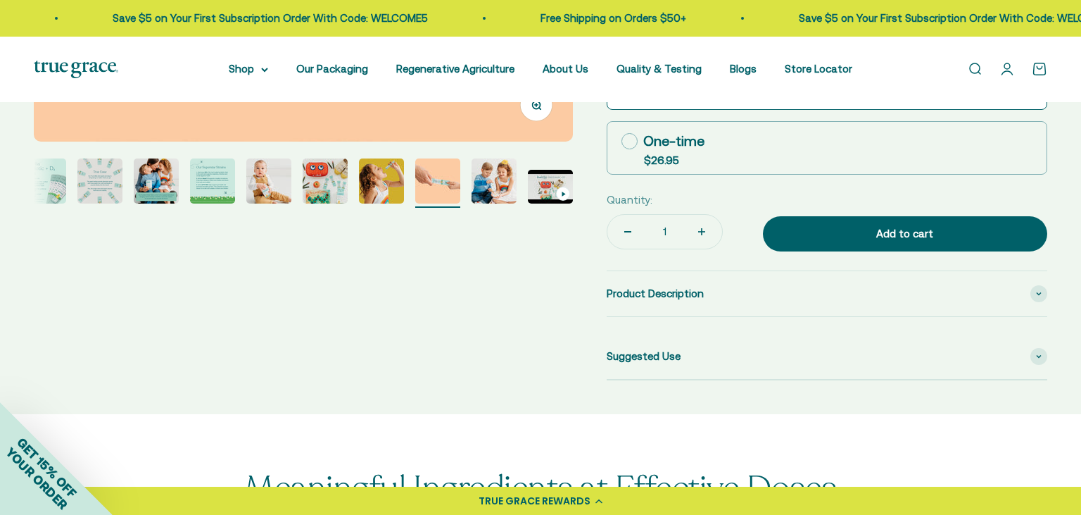
drag, startPoint x: 384, startPoint y: 190, endPoint x: 339, endPoint y: 193, distance: 45.2
click at [384, 190] on img "Go to item 9" at bounding box center [381, 180] width 45 height 45
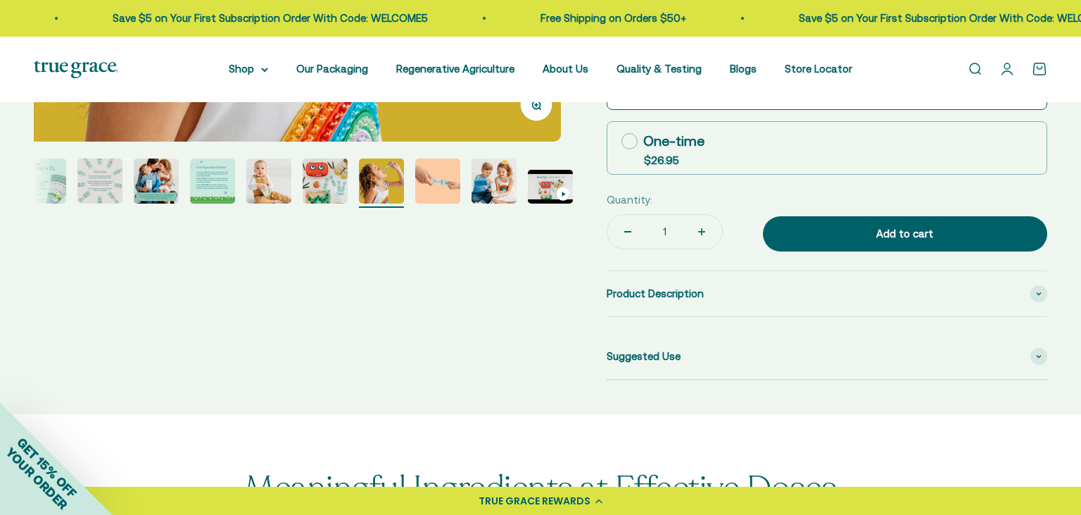
click at [332, 190] on img "Go to item 8" at bounding box center [325, 180] width 45 height 45
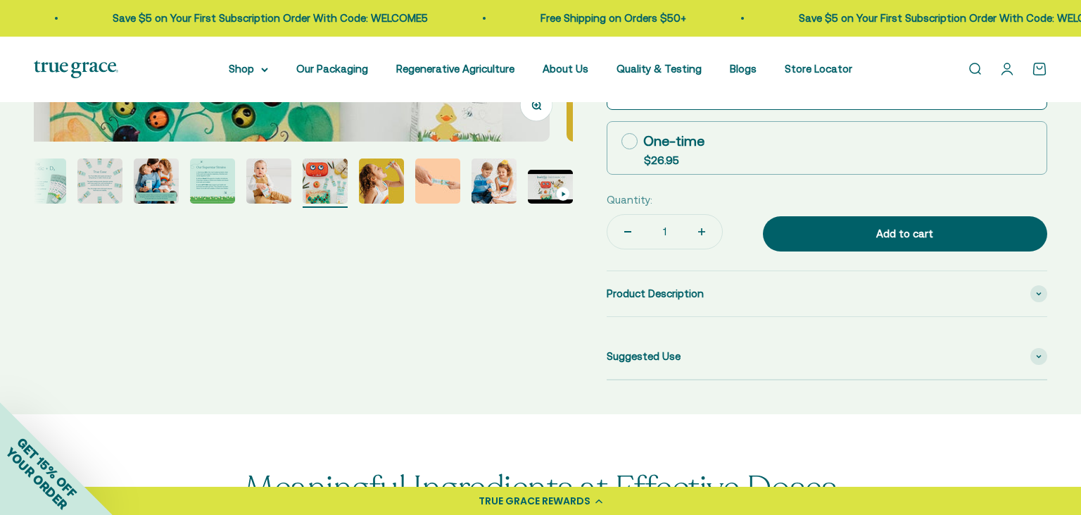
click at [276, 192] on img "Go to item 7" at bounding box center [268, 180] width 45 height 45
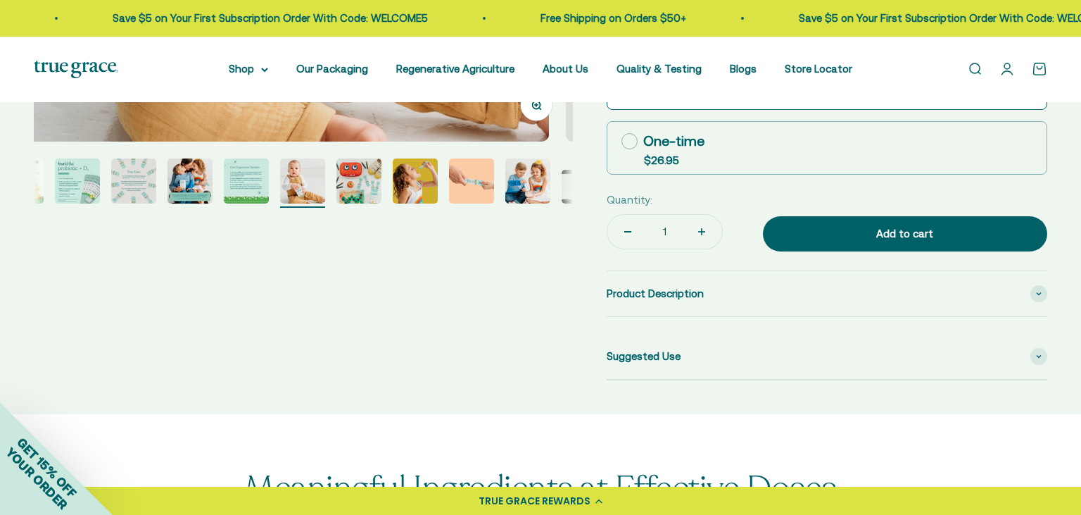
scroll to position [0, 91]
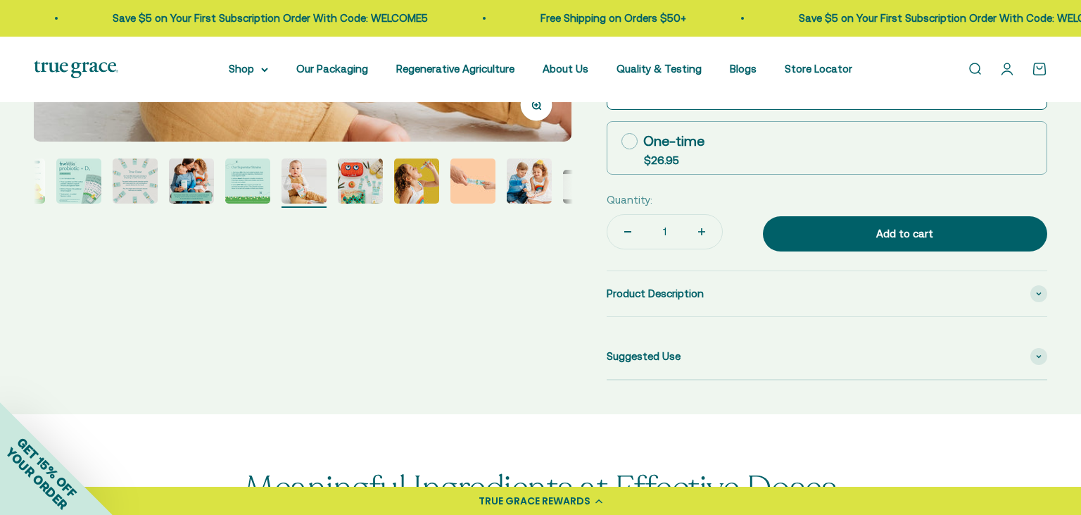
click at [256, 181] on img "Go to item 6" at bounding box center [247, 180] width 45 height 45
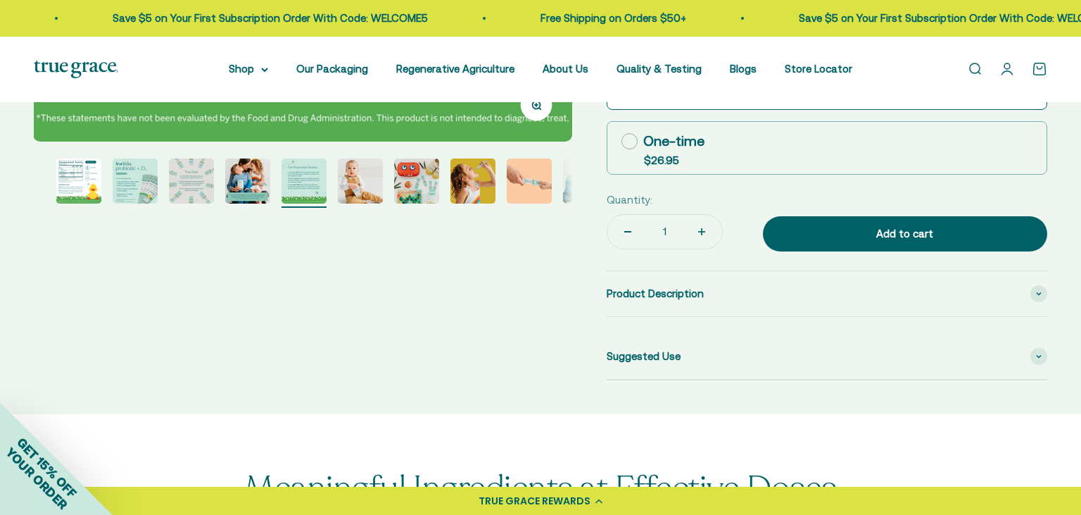
click at [255, 187] on img "Go to item 5" at bounding box center [247, 180] width 45 height 45
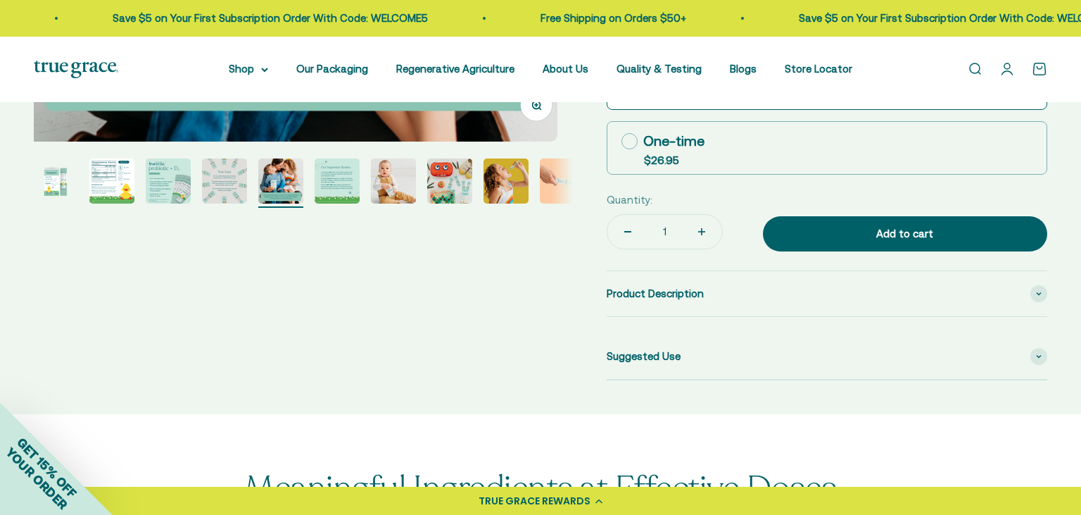
click at [228, 190] on img "Go to item 4" at bounding box center [224, 180] width 45 height 45
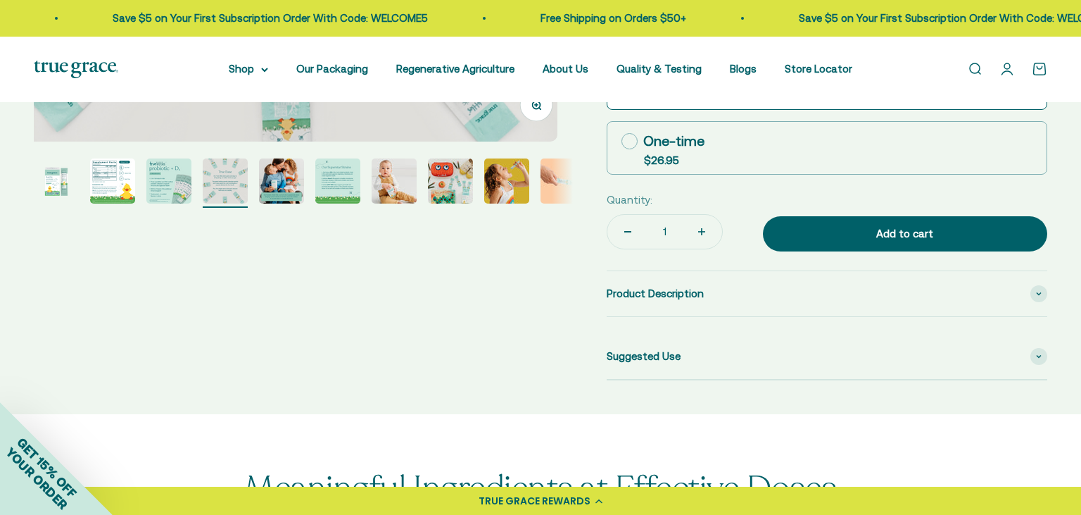
click at [176, 184] on img "Go to item 3" at bounding box center [168, 180] width 45 height 45
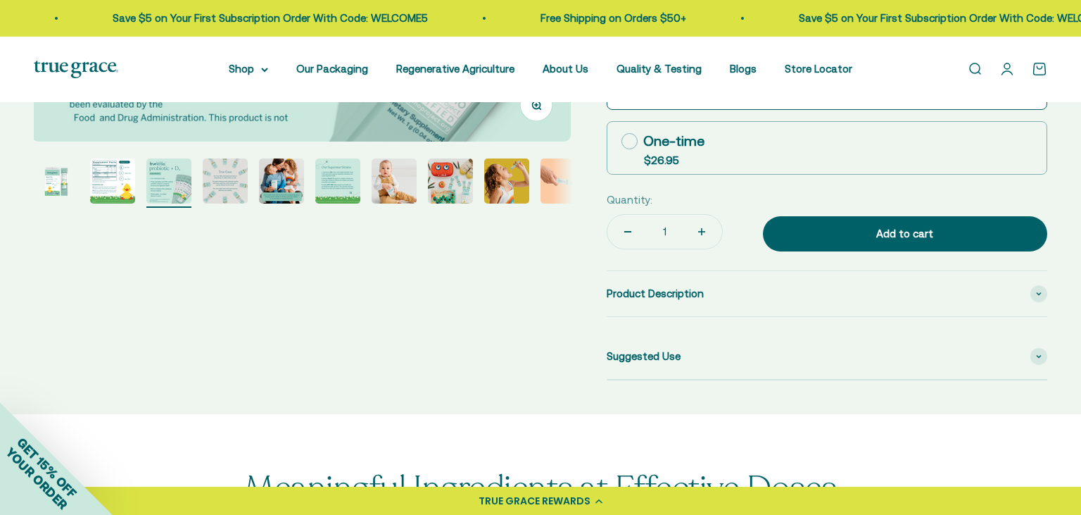
click at [134, 189] on img "Go to item 2" at bounding box center [112, 180] width 45 height 45
